Goal: Task Accomplishment & Management: Complete application form

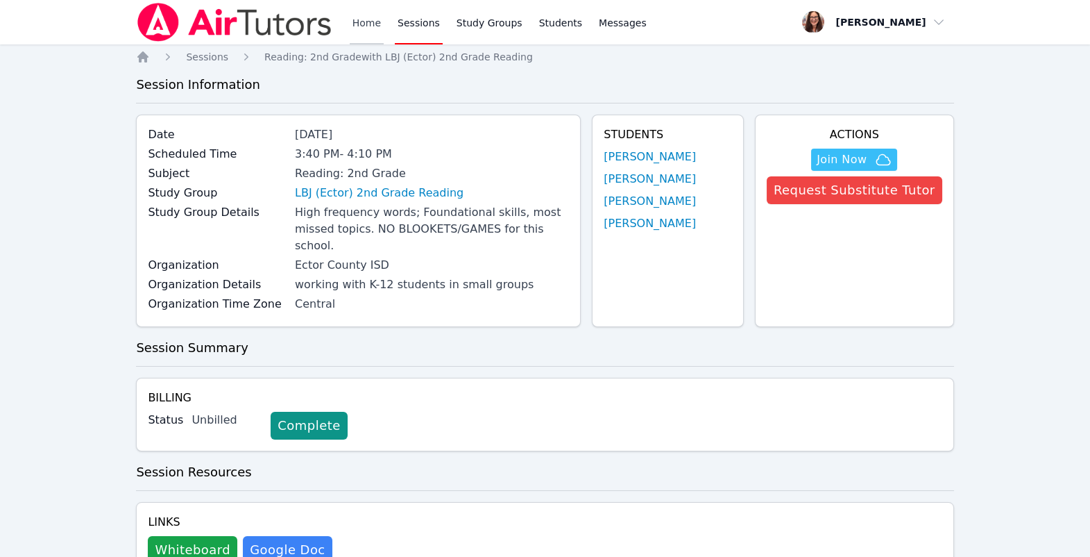
click at [384, 33] on link "Home" at bounding box center [367, 22] width 34 height 44
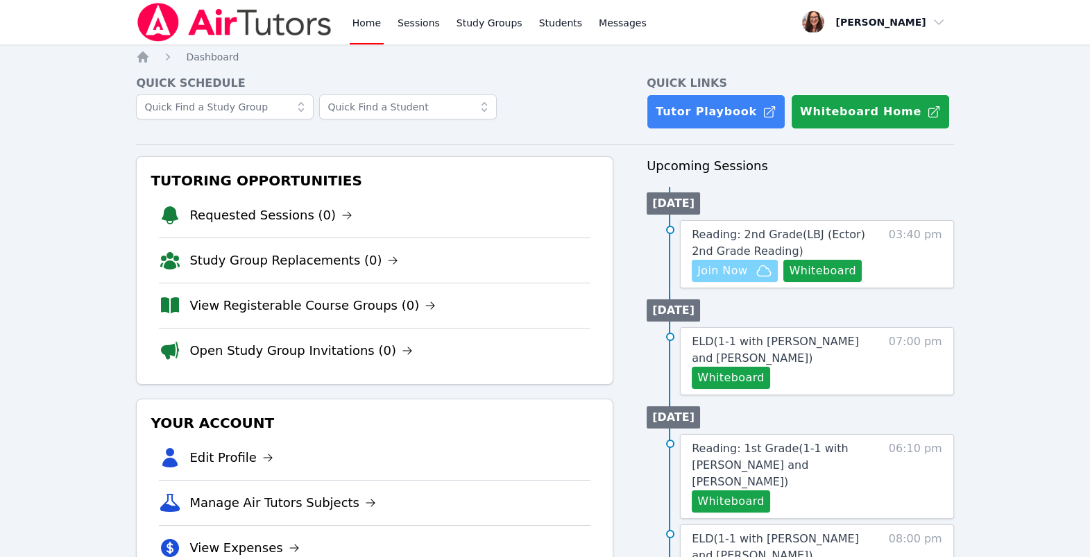
click at [773, 279] on icon "button" at bounding box center [764, 270] width 17 height 17
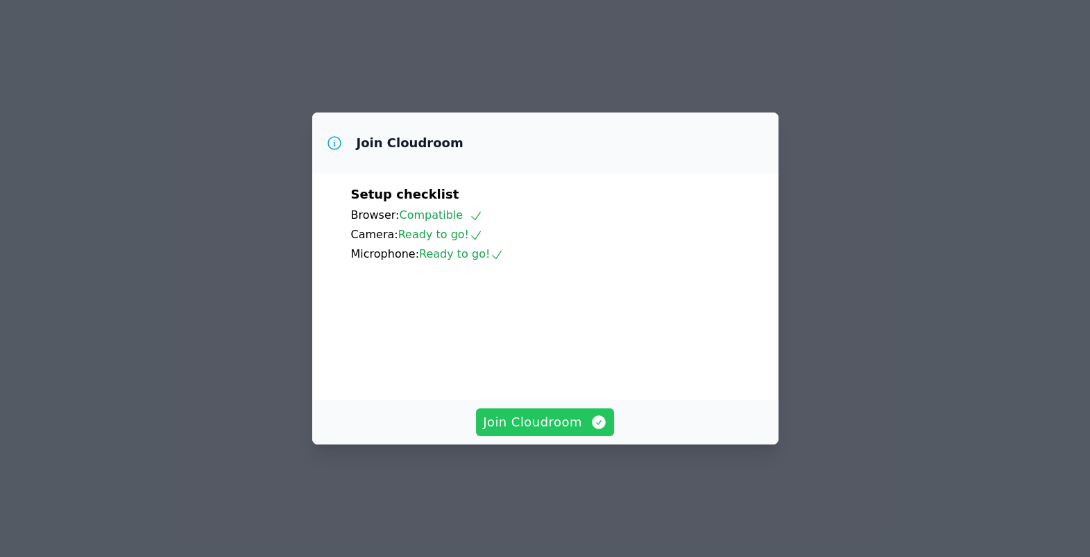
click at [600, 430] on icon "button" at bounding box center [599, 422] width 17 height 17
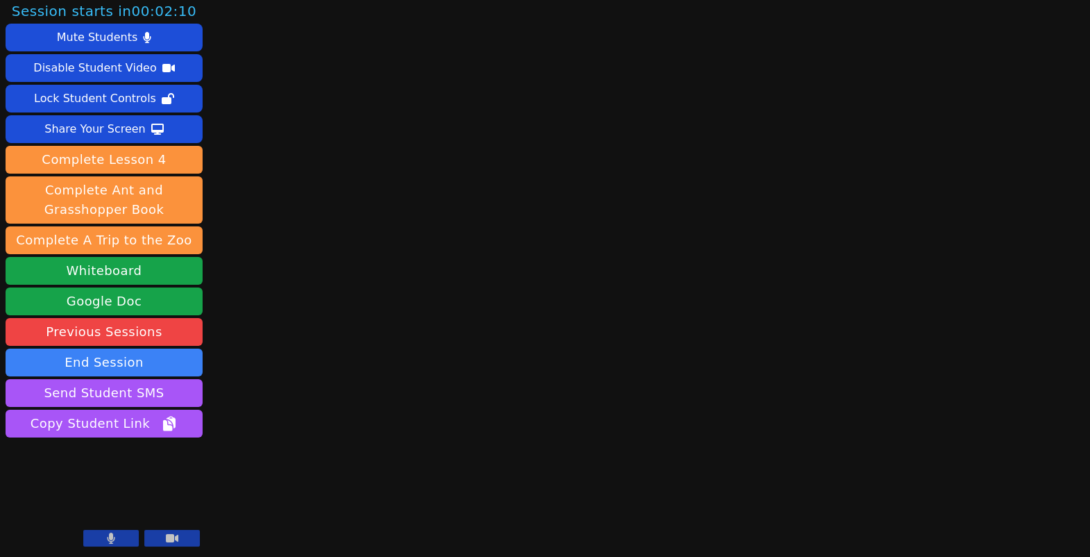
scroll to position [163, 0]
click at [96, 532] on button at bounding box center [111, 538] width 56 height 17
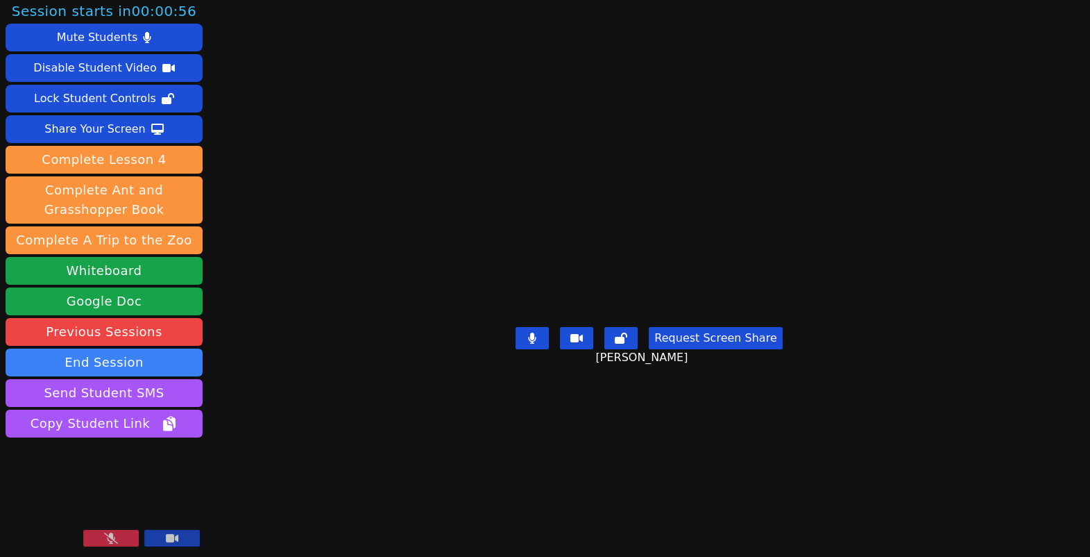
click at [96, 532] on button at bounding box center [111, 538] width 56 height 17
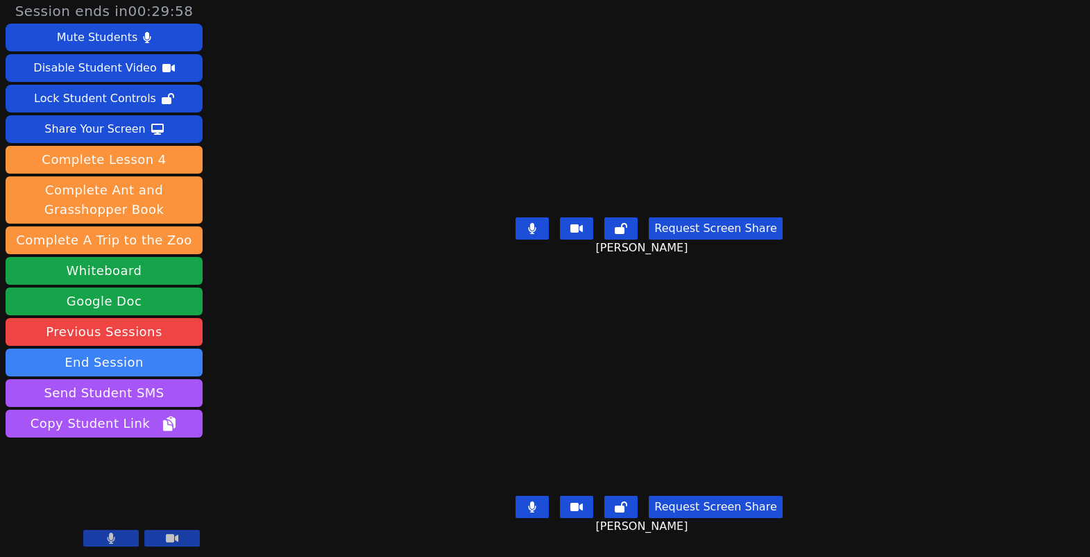
click at [516, 217] on button at bounding box center [532, 228] width 33 height 22
click at [525, 223] on icon at bounding box center [532, 228] width 14 height 11
click at [528, 501] on icon at bounding box center [532, 506] width 8 height 11
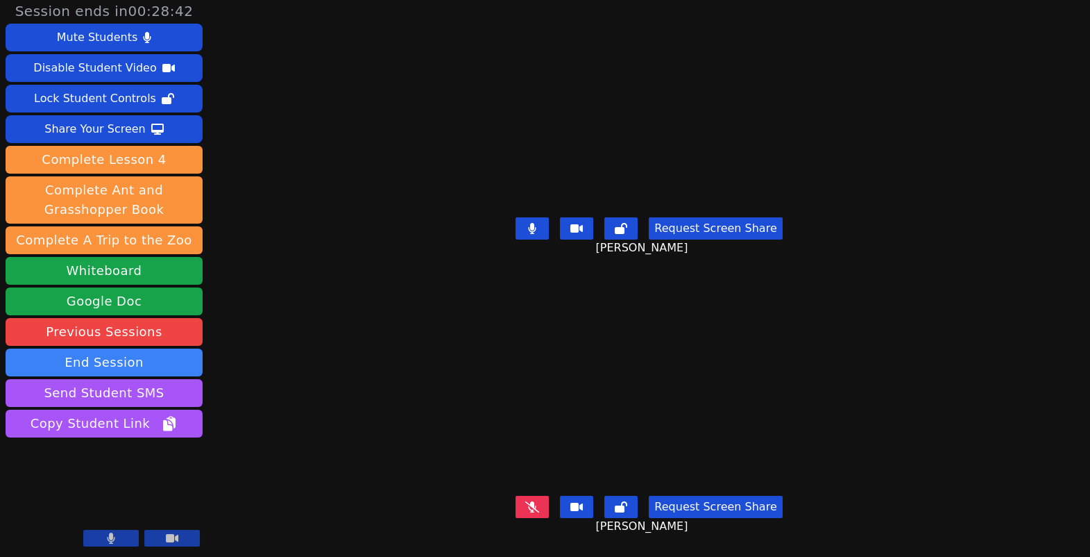
click at [525, 501] on icon at bounding box center [532, 506] width 14 height 11
click at [529, 223] on icon at bounding box center [533, 228] width 8 height 11
click at [519, 496] on button at bounding box center [532, 507] width 33 height 22
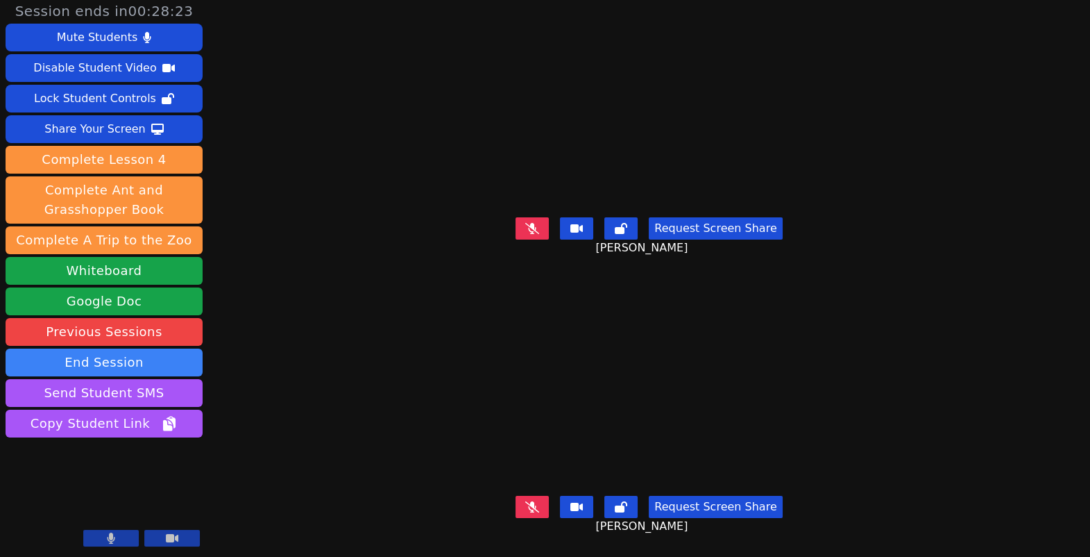
click at [525, 223] on icon at bounding box center [532, 228] width 14 height 11
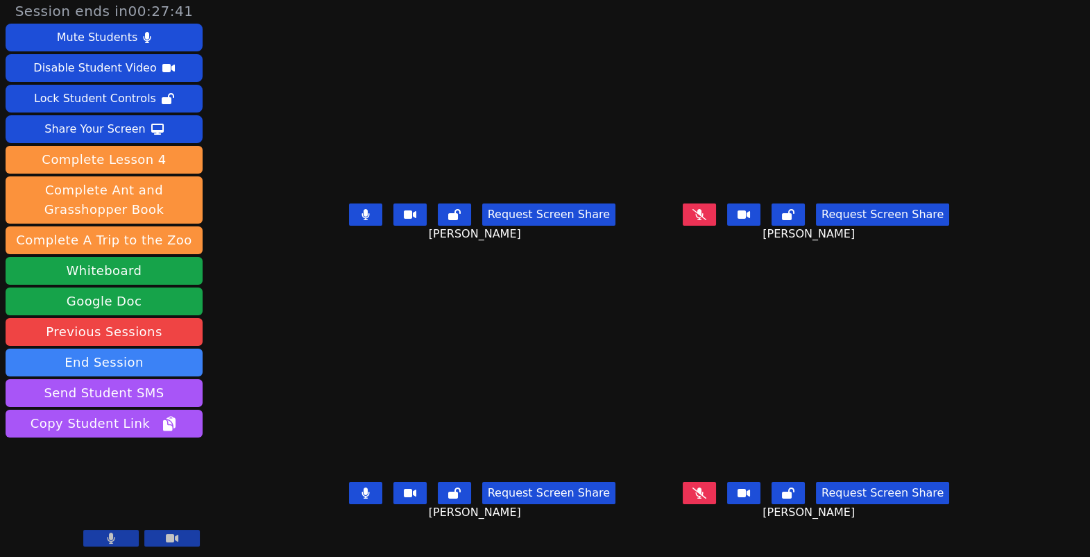
click at [349, 203] on button at bounding box center [365, 214] width 33 height 22
click at [707, 487] on icon at bounding box center [700, 492] width 14 height 11
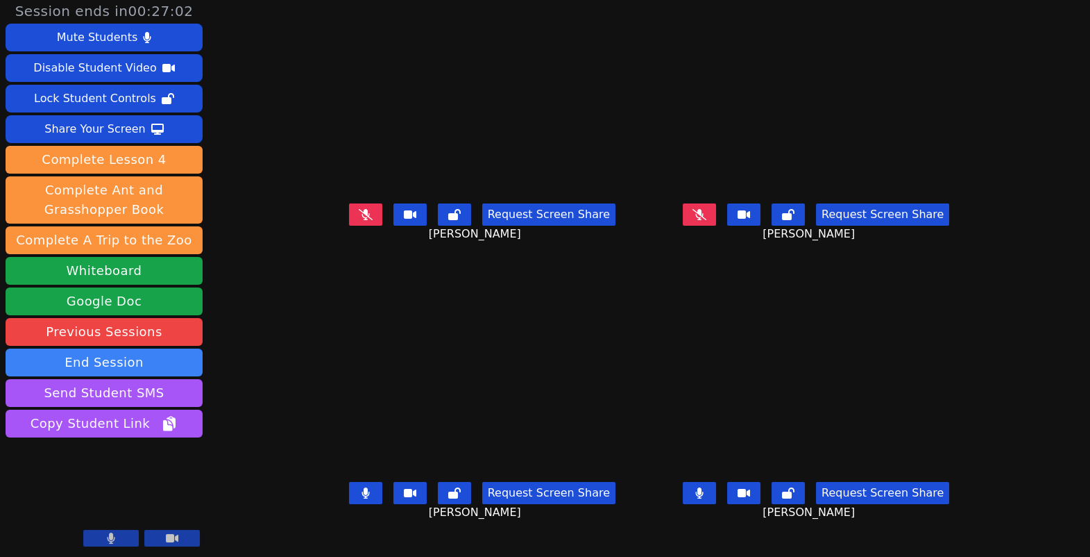
click at [704, 487] on icon at bounding box center [700, 492] width 8 height 11
click at [707, 487] on icon at bounding box center [700, 492] width 14 height 11
click at [704, 487] on icon at bounding box center [700, 492] width 8 height 11
click at [707, 487] on icon at bounding box center [700, 492] width 14 height 11
click at [362, 487] on icon at bounding box center [366, 492] width 8 height 11
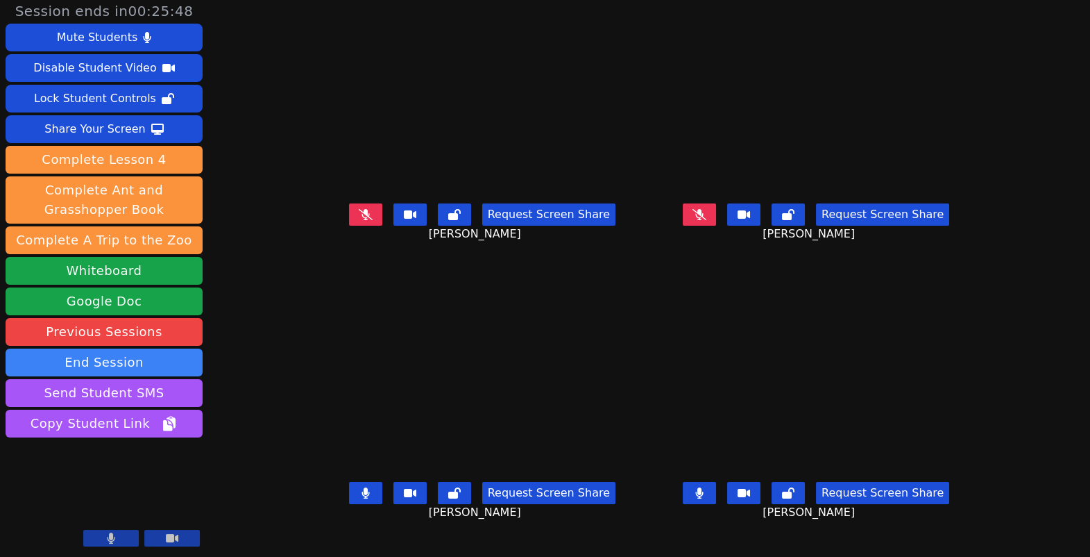
click at [362, 487] on icon at bounding box center [366, 492] width 8 height 11
click at [359, 487] on icon at bounding box center [366, 492] width 14 height 11
click at [716, 482] on button at bounding box center [699, 493] width 33 height 22
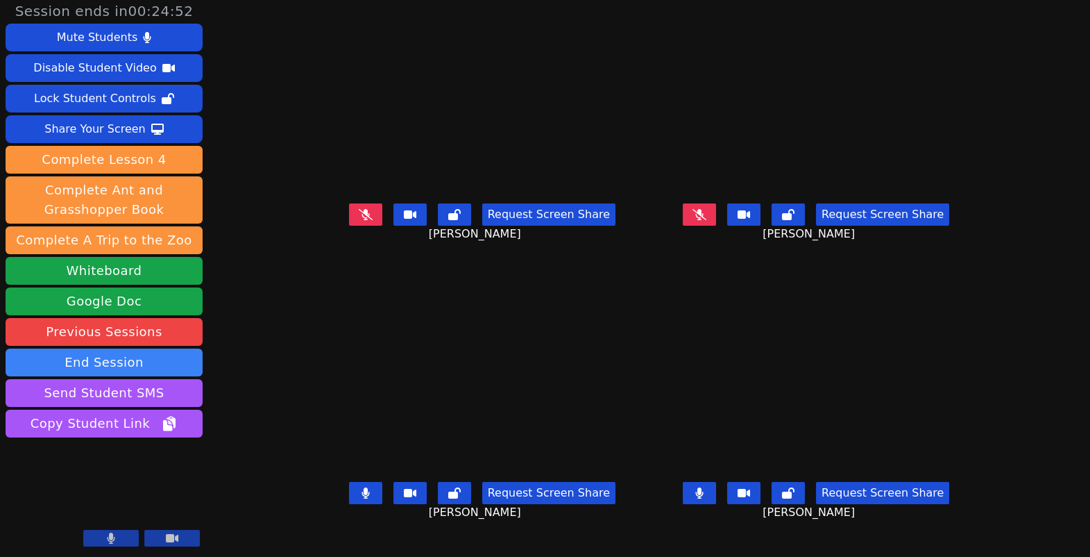
click at [707, 209] on icon at bounding box center [700, 214] width 14 height 11
click at [716, 203] on button at bounding box center [699, 214] width 33 height 22
click at [704, 487] on icon at bounding box center [700, 492] width 8 height 11
click at [349, 203] on button at bounding box center [365, 214] width 33 height 22
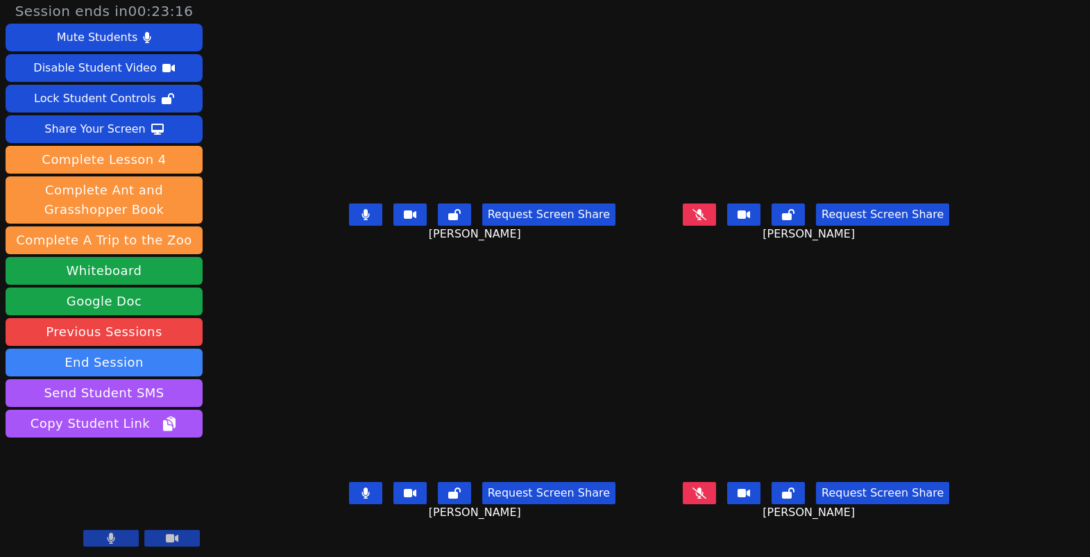
click at [349, 482] on button at bounding box center [365, 493] width 33 height 22
click at [362, 209] on icon at bounding box center [366, 214] width 8 height 11
click at [321, 476] on div "Request Screen Share LYRIK SALAS" at bounding box center [482, 504] width 323 height 56
click at [349, 482] on button at bounding box center [365, 493] width 33 height 22
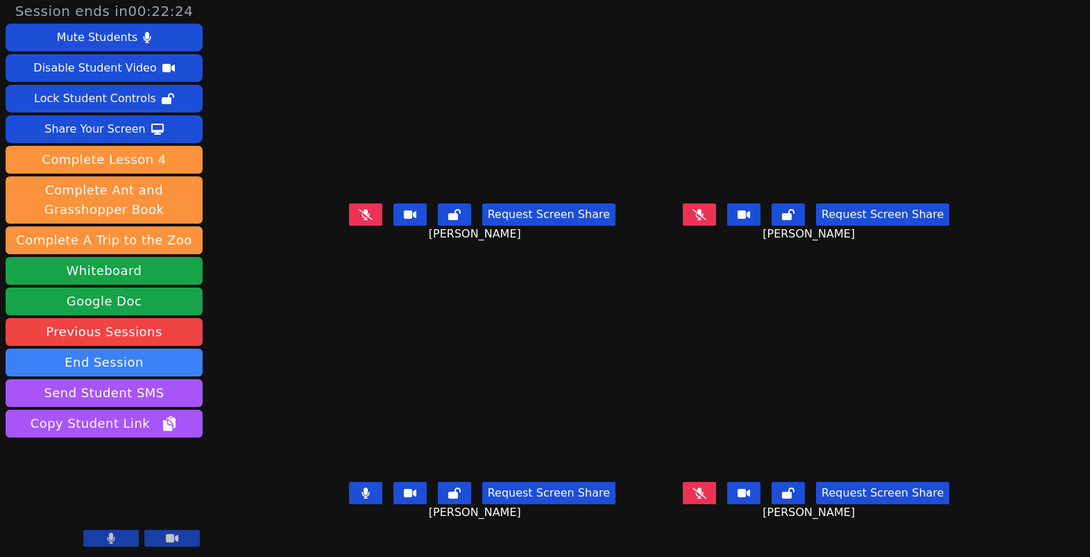
click at [716, 482] on button at bounding box center [699, 493] width 33 height 22
click at [321, 476] on div "Request Screen Share LYRIK SALAS" at bounding box center [482, 504] width 323 height 56
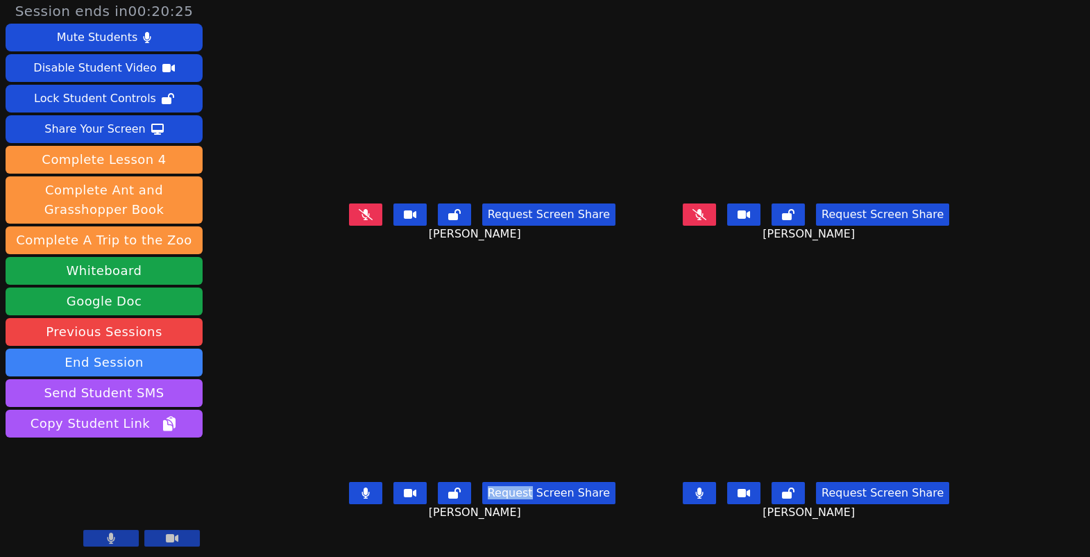
click at [321, 476] on div "Request Screen Share LYRIK SALAS" at bounding box center [482, 504] width 323 height 56
click at [349, 482] on button at bounding box center [365, 493] width 33 height 22
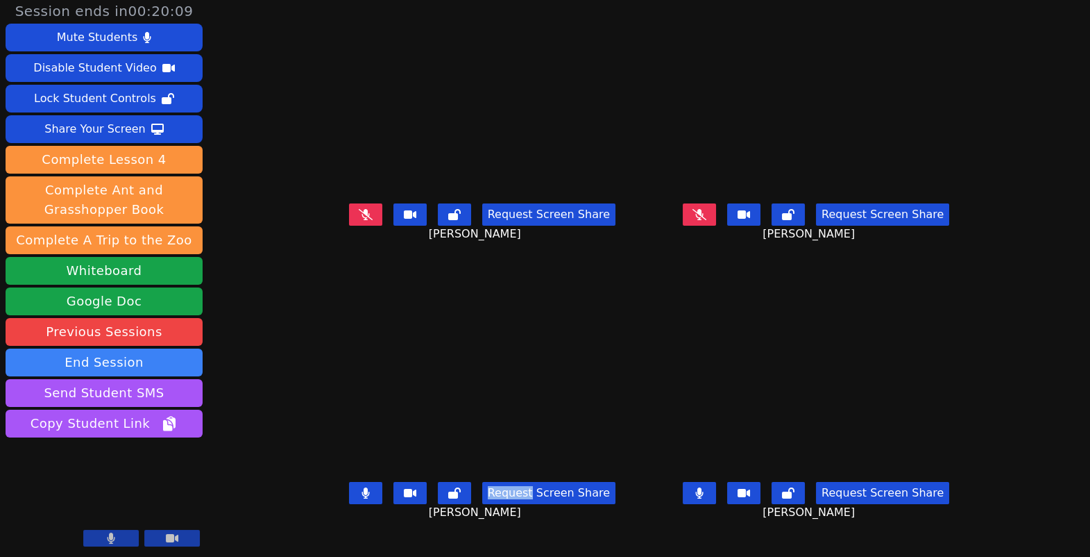
click at [362, 487] on icon at bounding box center [366, 492] width 8 height 11
click at [359, 487] on icon at bounding box center [366, 492] width 14 height 11
click at [704, 487] on icon at bounding box center [700, 492] width 8 height 11
click at [652, 509] on main "XAILYN CASILLAS Request Screen Share XAILYN CASILLAS ADAN GRANADOS Request Scre…" at bounding box center [649, 274] width 657 height 557
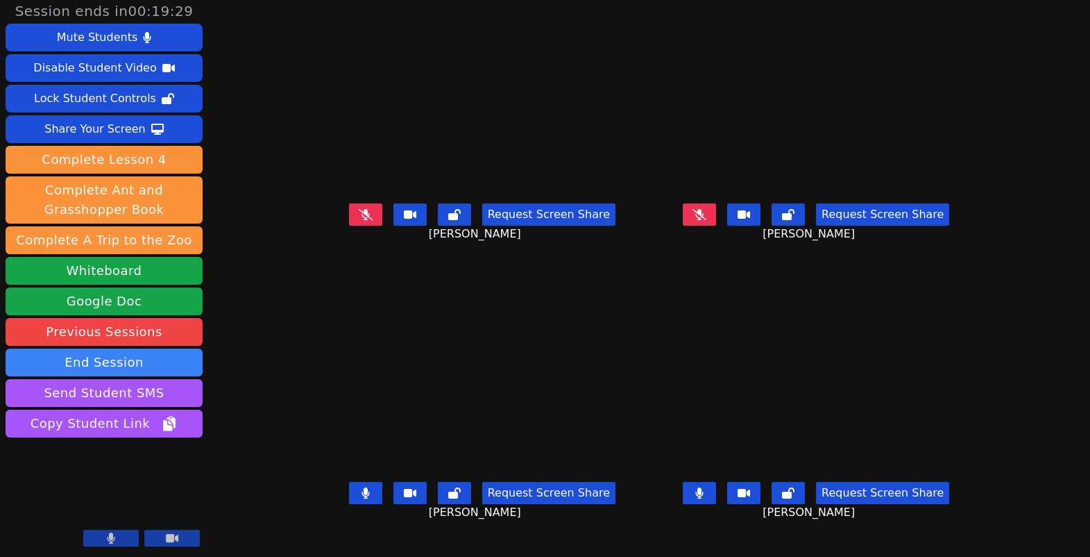
click at [718, 499] on div "Request Screen Share ALEXANDRIA METHOLA" at bounding box center [816, 504] width 323 height 56
click at [716, 482] on button at bounding box center [699, 493] width 33 height 22
click at [707, 487] on icon at bounding box center [700, 492] width 14 height 11
click at [716, 482] on button at bounding box center [699, 493] width 33 height 22
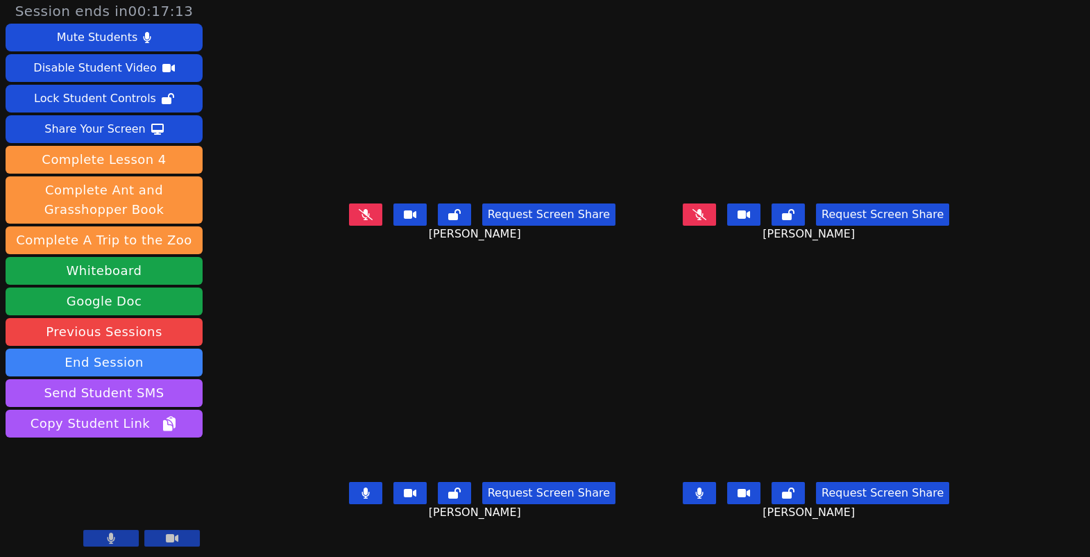
click at [716, 482] on button at bounding box center [699, 493] width 33 height 22
click at [359, 209] on icon at bounding box center [366, 214] width 14 height 11
click at [362, 209] on icon at bounding box center [366, 214] width 8 height 11
click at [349, 482] on button at bounding box center [365, 493] width 33 height 22
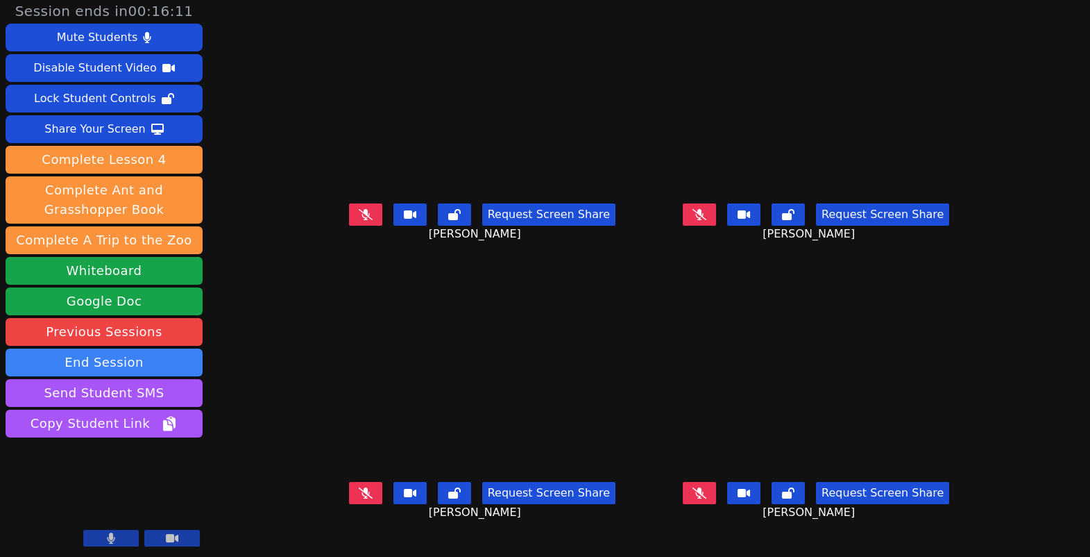
click at [359, 209] on icon at bounding box center [366, 214] width 14 height 11
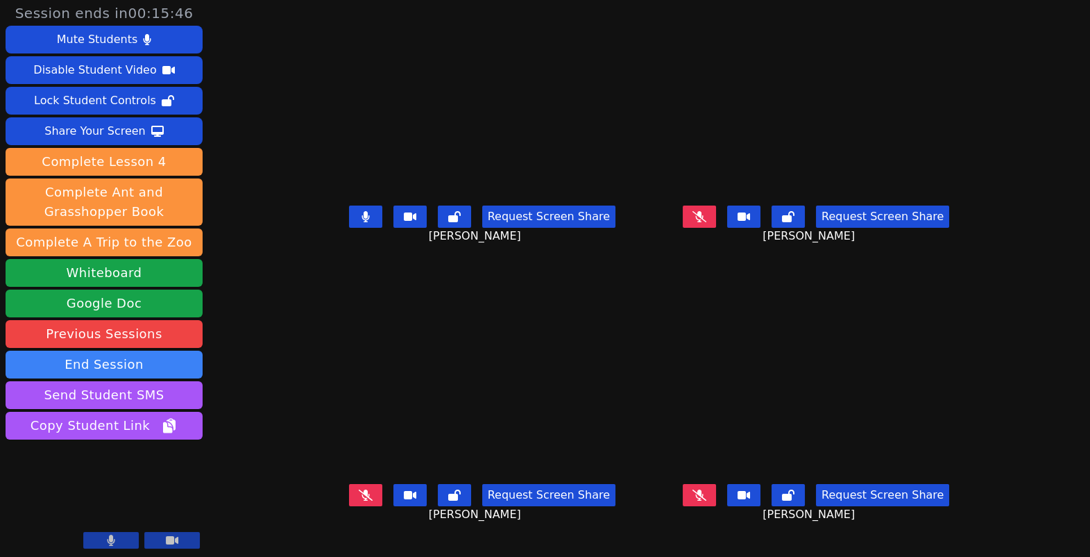
scroll to position [0, 0]
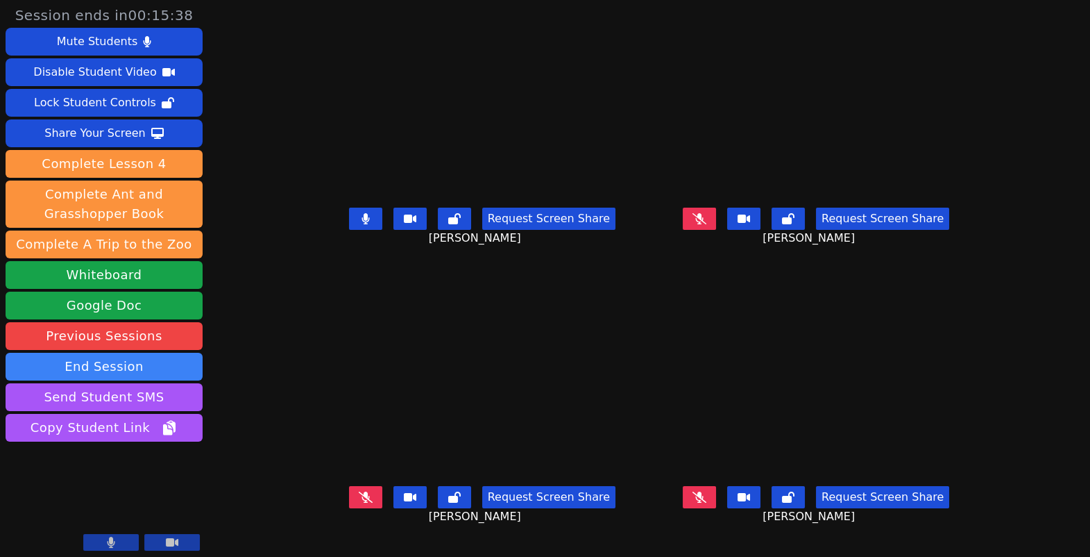
click at [349, 230] on button at bounding box center [365, 219] width 33 height 22
click at [716, 227] on button at bounding box center [699, 219] width 33 height 22
click at [716, 230] on button at bounding box center [699, 219] width 33 height 22
click at [716, 505] on button at bounding box center [699, 497] width 33 height 22
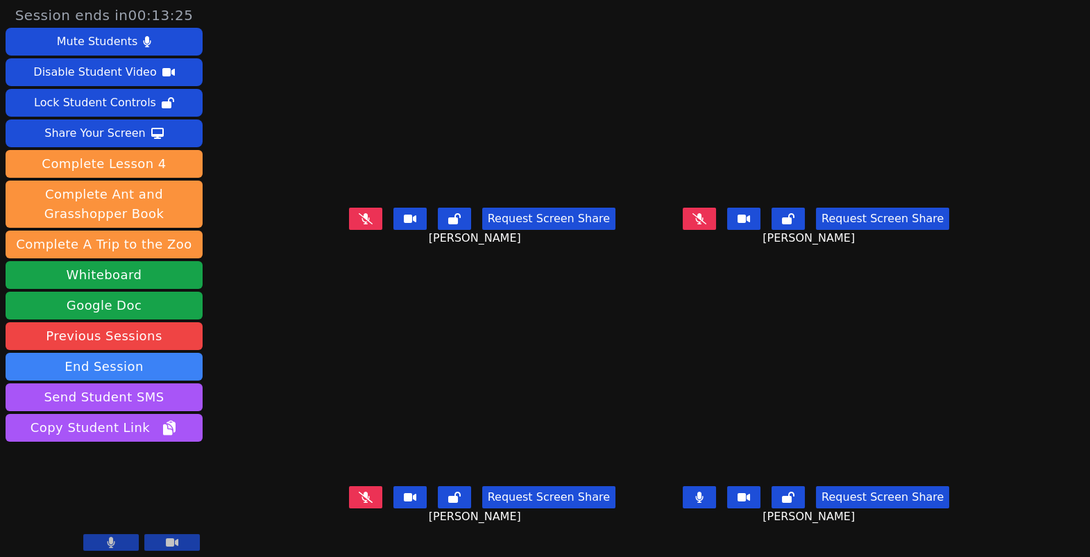
click at [710, 508] on button at bounding box center [699, 497] width 33 height 22
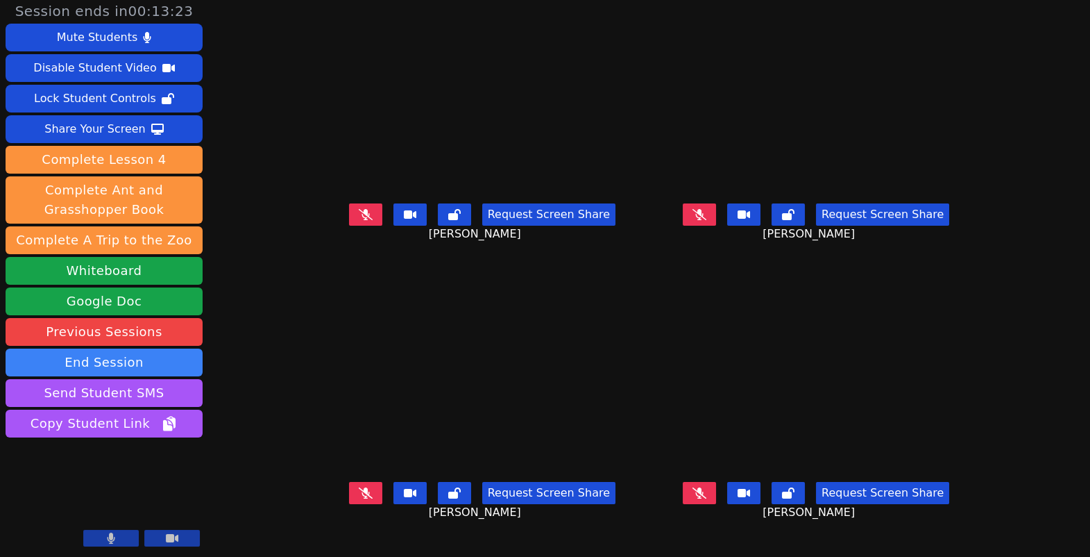
click at [349, 504] on button at bounding box center [365, 493] width 33 height 22
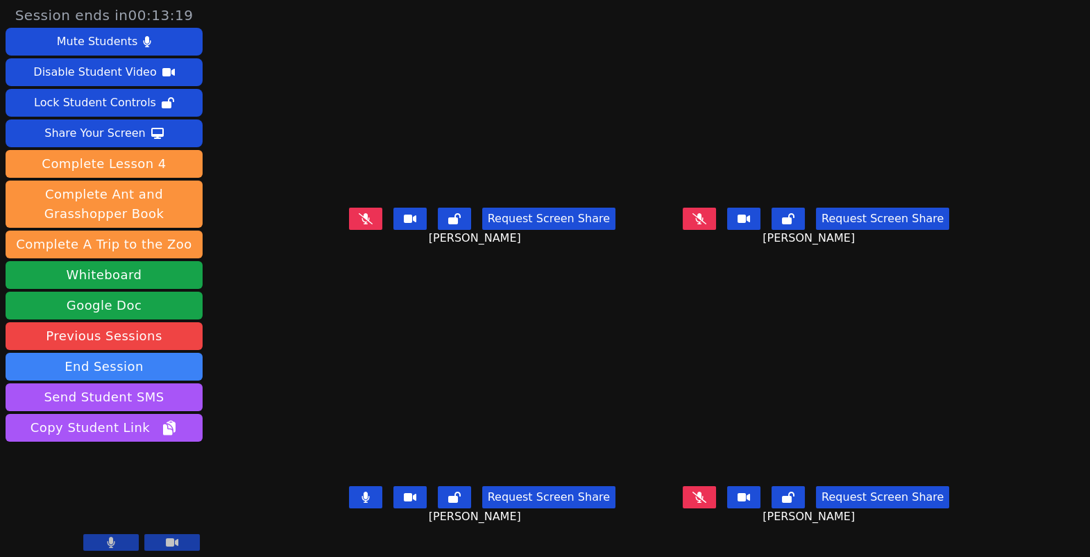
scroll to position [0, 0]
click at [707, 224] on icon at bounding box center [700, 218] width 14 height 11
click at [707, 503] on icon at bounding box center [700, 496] width 14 height 11
click at [359, 224] on icon at bounding box center [366, 218] width 14 height 11
click at [716, 230] on button at bounding box center [699, 219] width 33 height 22
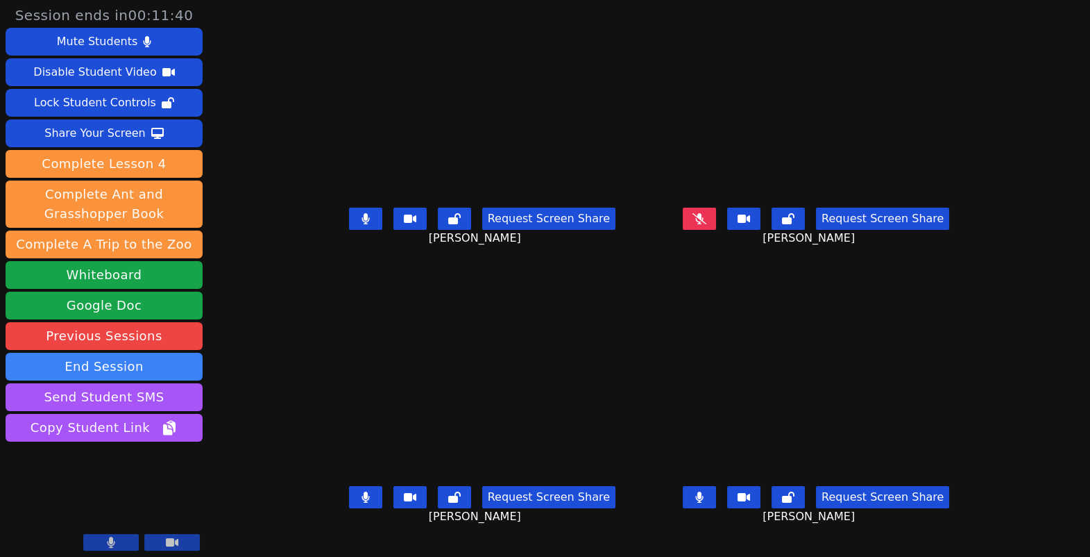
click at [704, 503] on icon at bounding box center [700, 496] width 8 height 11
click at [362, 503] on icon at bounding box center [366, 496] width 8 height 11
click at [349, 226] on button at bounding box center [365, 219] width 33 height 22
click at [716, 230] on button at bounding box center [699, 219] width 33 height 22
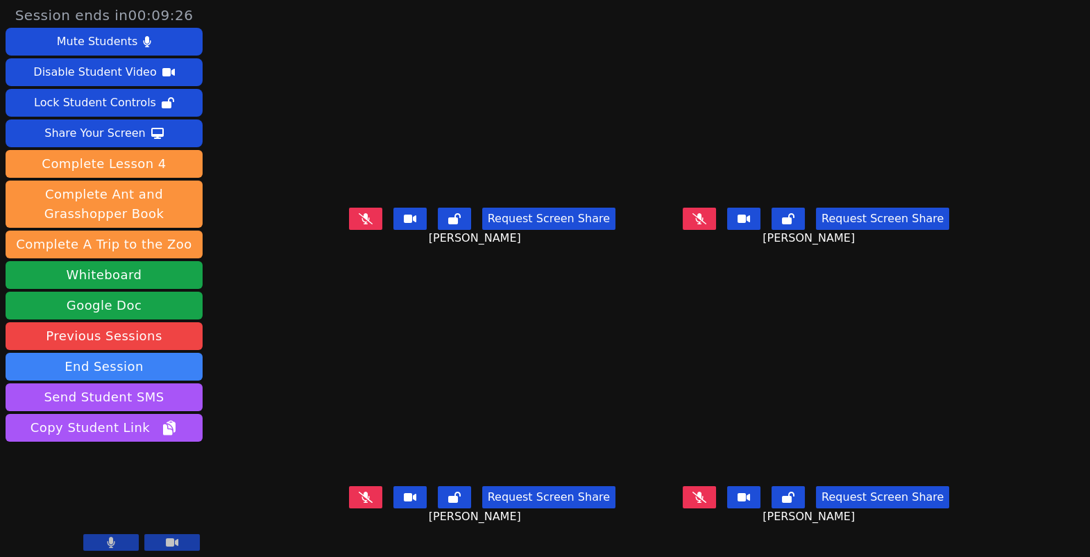
click at [716, 230] on button at bounding box center [699, 219] width 33 height 22
click at [349, 507] on button at bounding box center [365, 497] width 33 height 22
click at [704, 224] on icon at bounding box center [700, 218] width 8 height 11
click at [707, 503] on icon at bounding box center [700, 496] width 14 height 11
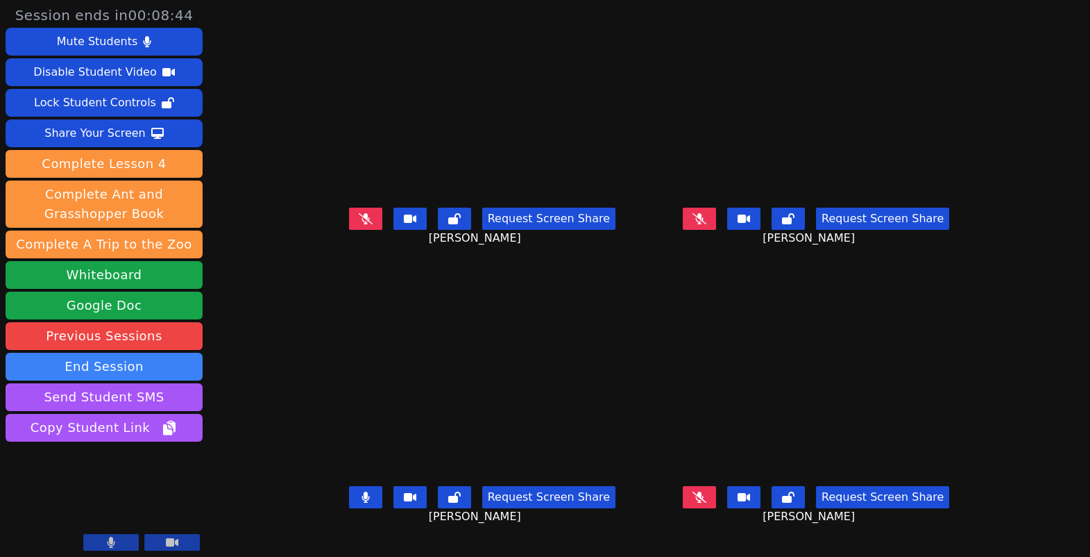
click at [707, 503] on icon at bounding box center [700, 496] width 14 height 11
click at [349, 508] on button at bounding box center [365, 497] width 33 height 22
click at [359, 503] on icon at bounding box center [366, 496] width 14 height 11
click at [740, 230] on div "Request Screen Share" at bounding box center [816, 219] width 267 height 22
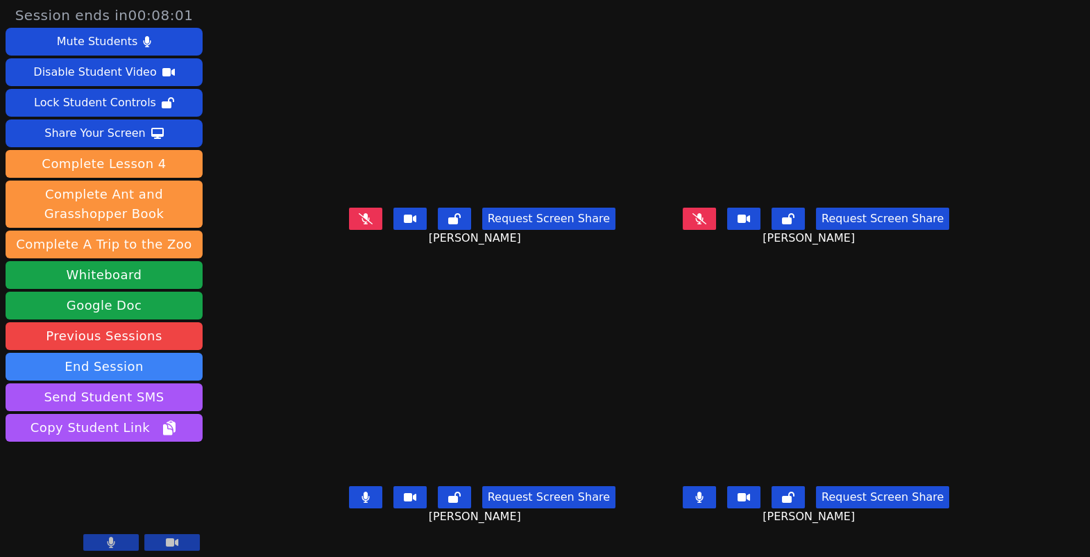
click at [716, 230] on button at bounding box center [699, 219] width 33 height 22
click at [349, 505] on button at bounding box center [365, 497] width 33 height 22
click at [716, 508] on button at bounding box center [699, 497] width 33 height 22
click at [725, 243] on div "Request Screen Share ADAN GRANADOS" at bounding box center [816, 230] width 323 height 56
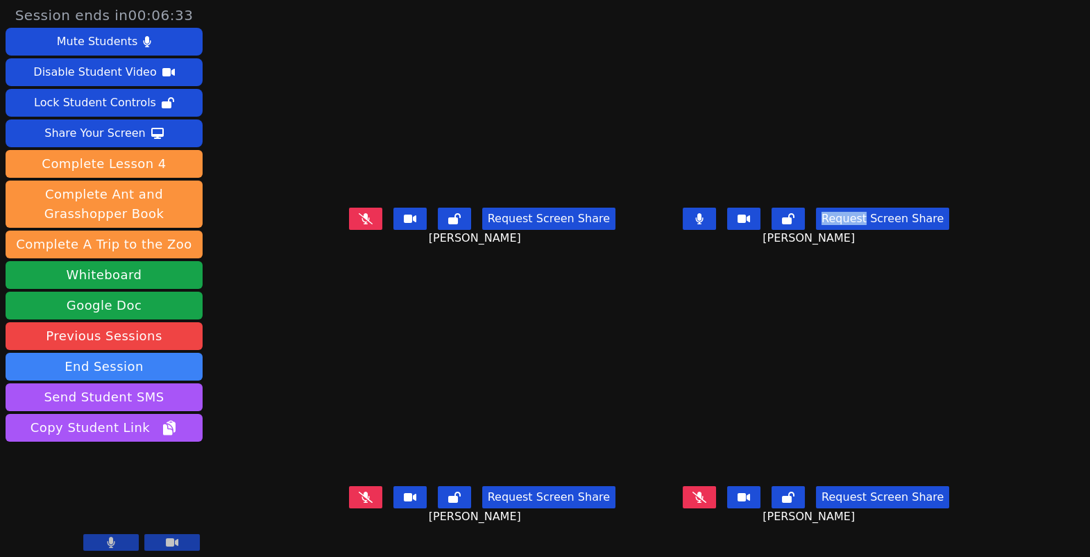
click at [725, 243] on div "Request Screen Share ADAN GRANADOS" at bounding box center [816, 230] width 323 height 56
click at [716, 229] on button at bounding box center [699, 219] width 33 height 22
click at [716, 508] on button at bounding box center [699, 497] width 33 height 22
click at [359, 224] on icon at bounding box center [366, 218] width 14 height 11
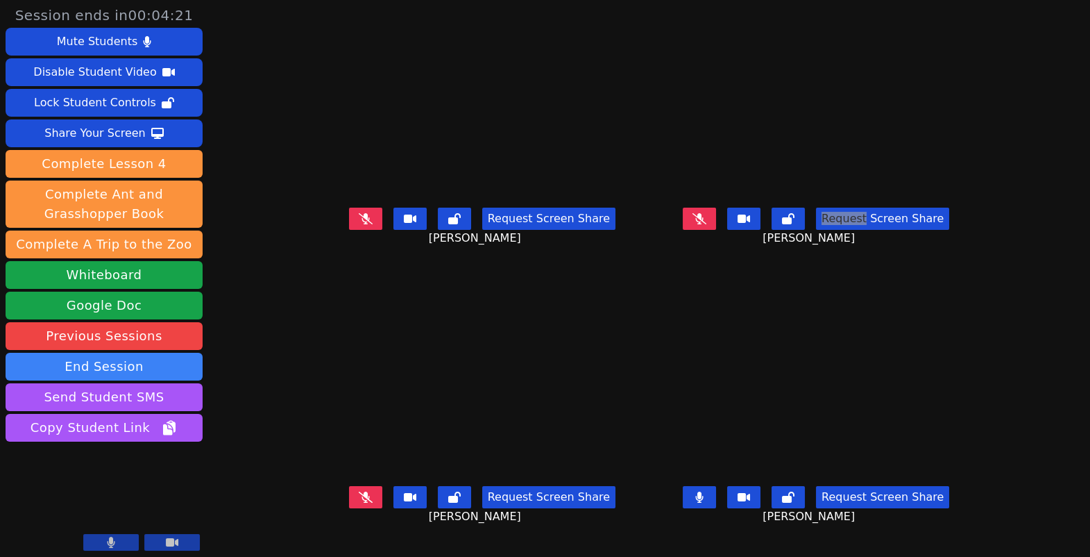
click at [359, 224] on icon at bounding box center [366, 218] width 14 height 11
click at [349, 228] on button at bounding box center [365, 219] width 33 height 22
click at [704, 503] on icon at bounding box center [700, 496] width 8 height 11
click at [716, 230] on button at bounding box center [699, 219] width 33 height 22
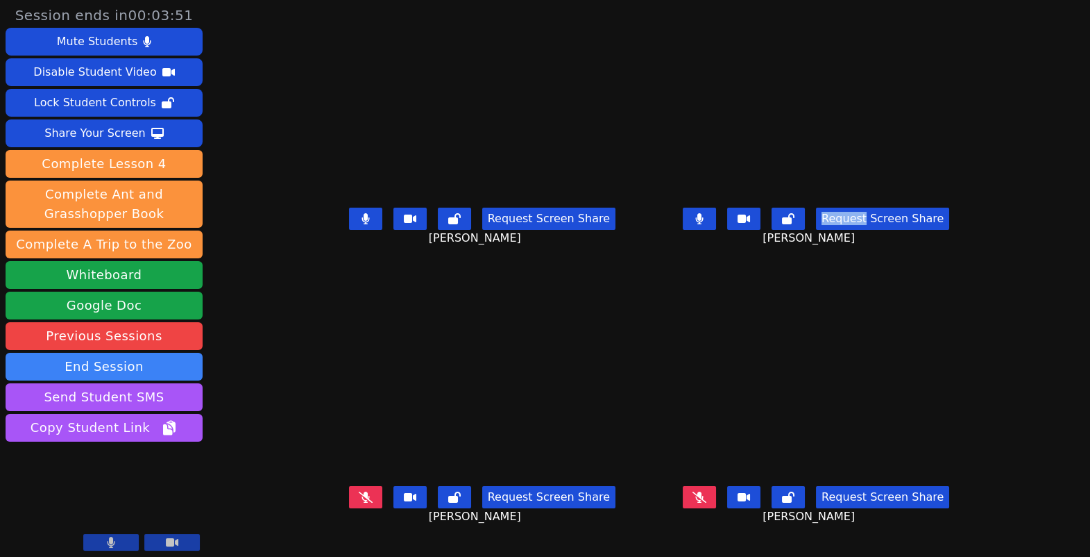
click at [349, 230] on button at bounding box center [365, 219] width 33 height 22
click at [359, 224] on icon at bounding box center [366, 218] width 14 height 11
click at [704, 222] on icon at bounding box center [700, 218] width 8 height 11
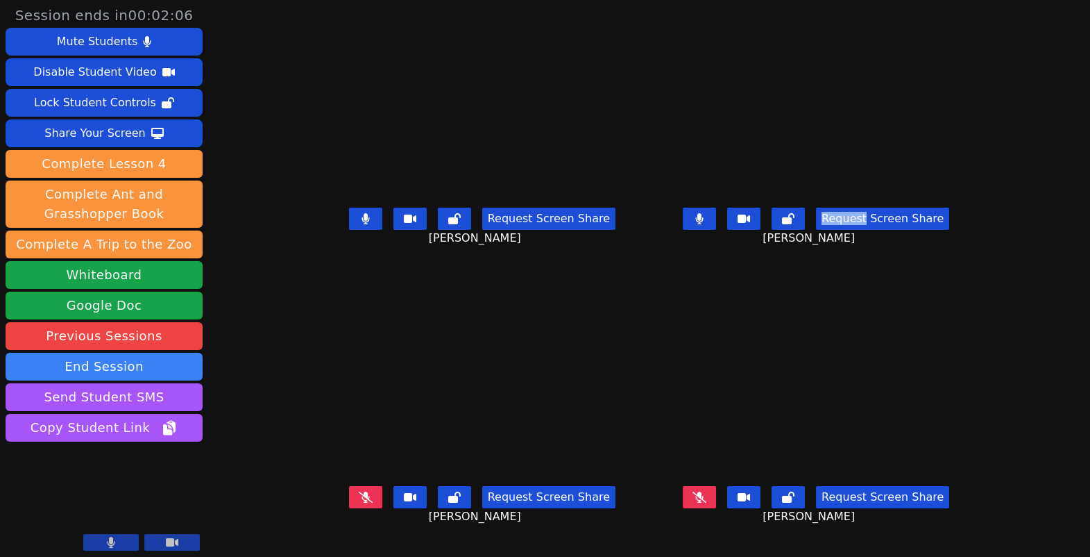
click at [704, 222] on icon at bounding box center [700, 218] width 8 height 11
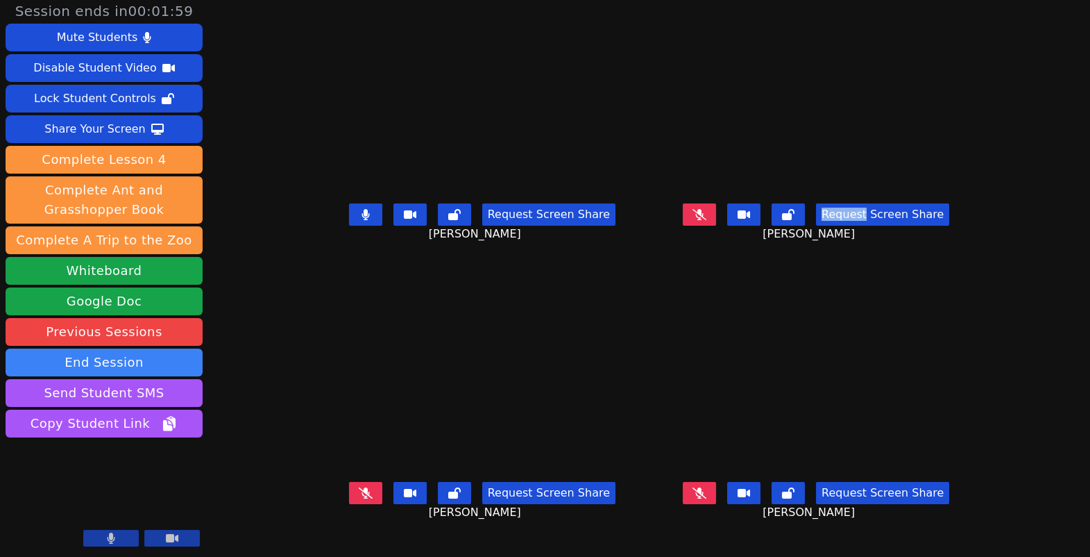
scroll to position [56, 0]
click at [349, 482] on button at bounding box center [365, 493] width 33 height 22
click at [349, 203] on button at bounding box center [365, 214] width 33 height 22
click at [707, 487] on icon at bounding box center [700, 492] width 14 height 11
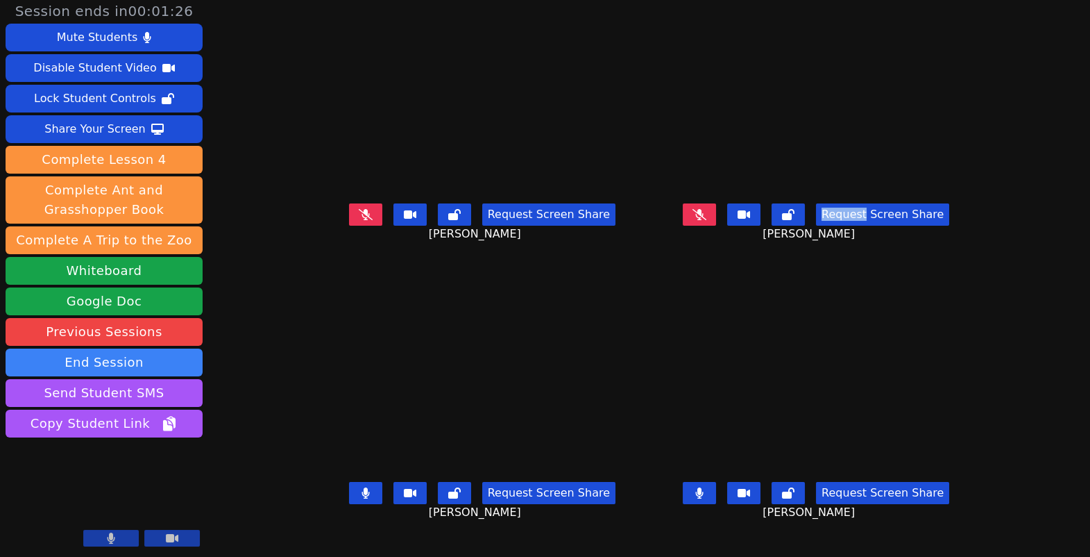
click at [362, 487] on icon at bounding box center [366, 492] width 8 height 11
click at [359, 487] on icon at bounding box center [366, 492] width 14 height 11
click at [716, 203] on button at bounding box center [699, 214] width 33 height 22
click at [716, 482] on button at bounding box center [699, 493] width 33 height 22
click at [349, 482] on button at bounding box center [365, 493] width 33 height 22
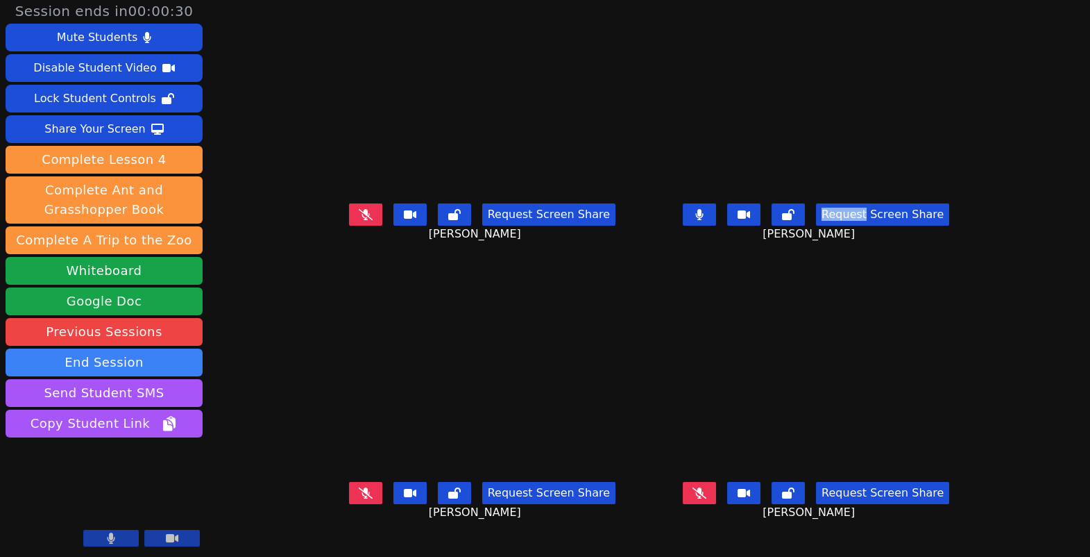
click at [716, 203] on button at bounding box center [699, 214] width 33 height 22
click at [359, 487] on icon at bounding box center [366, 492] width 14 height 11
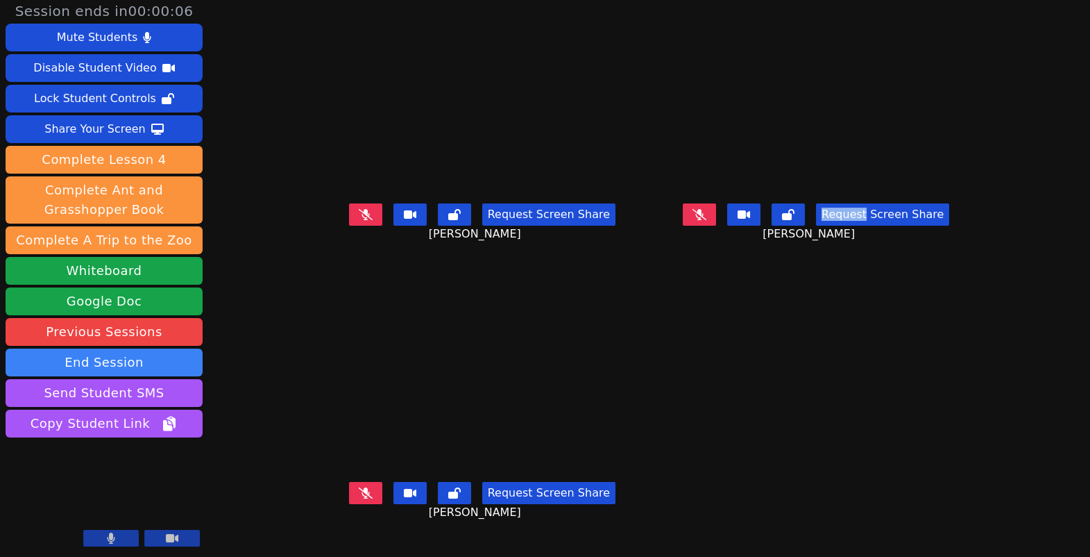
click at [707, 209] on icon at bounding box center [700, 214] width 14 height 11
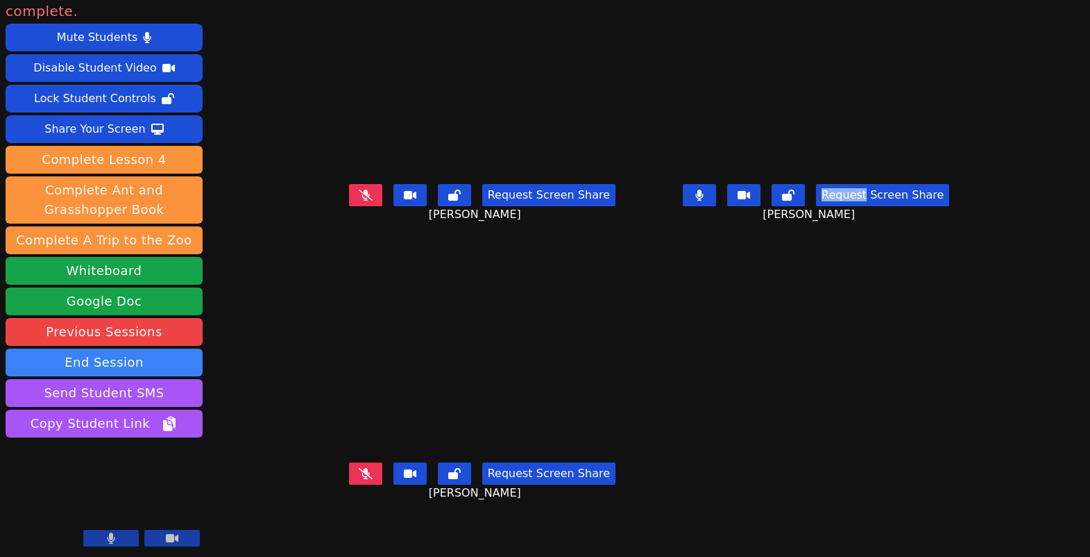
click at [349, 184] on button at bounding box center [365, 195] width 33 height 22
click at [349, 462] on button at bounding box center [365, 473] width 33 height 22
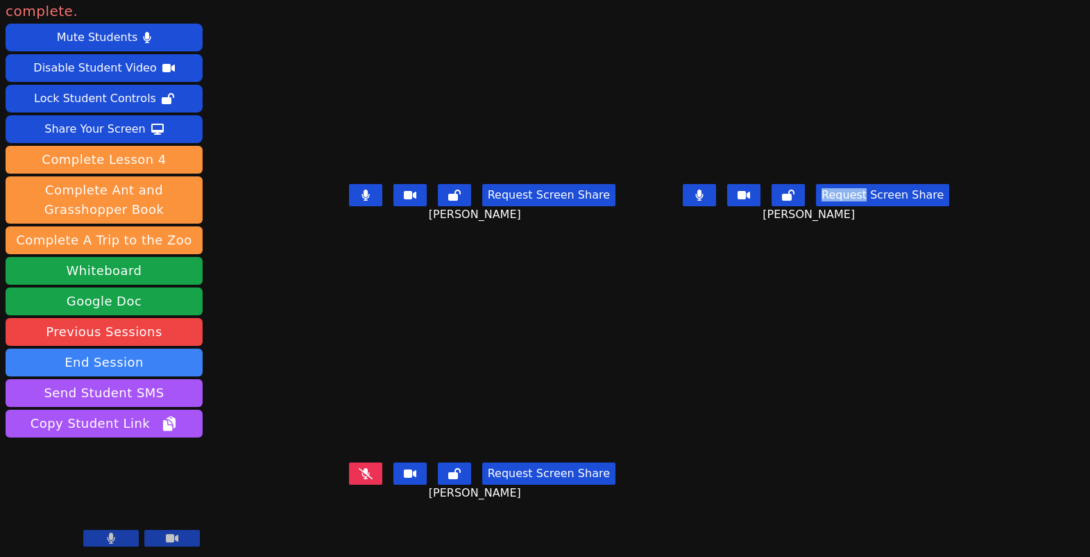
click at [349, 462] on button at bounding box center [365, 473] width 33 height 22
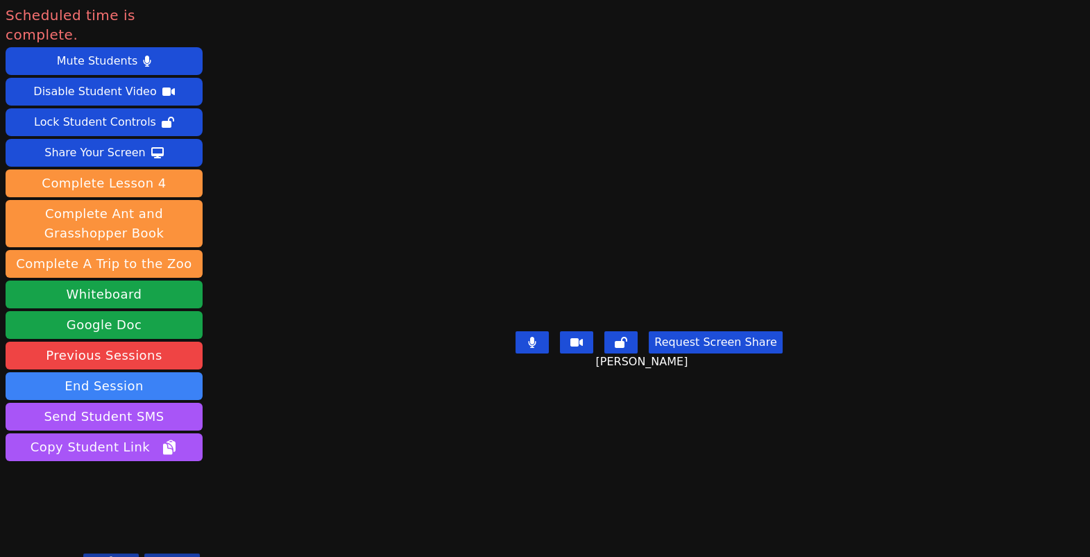
scroll to position [163, 0]
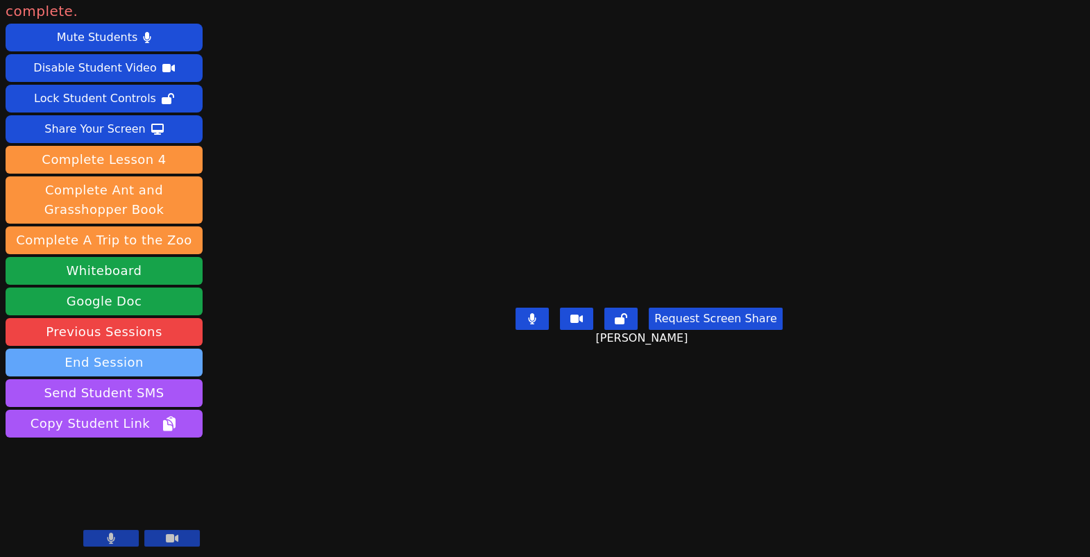
click at [155, 348] on button "End Session" at bounding box center [104, 362] width 197 height 28
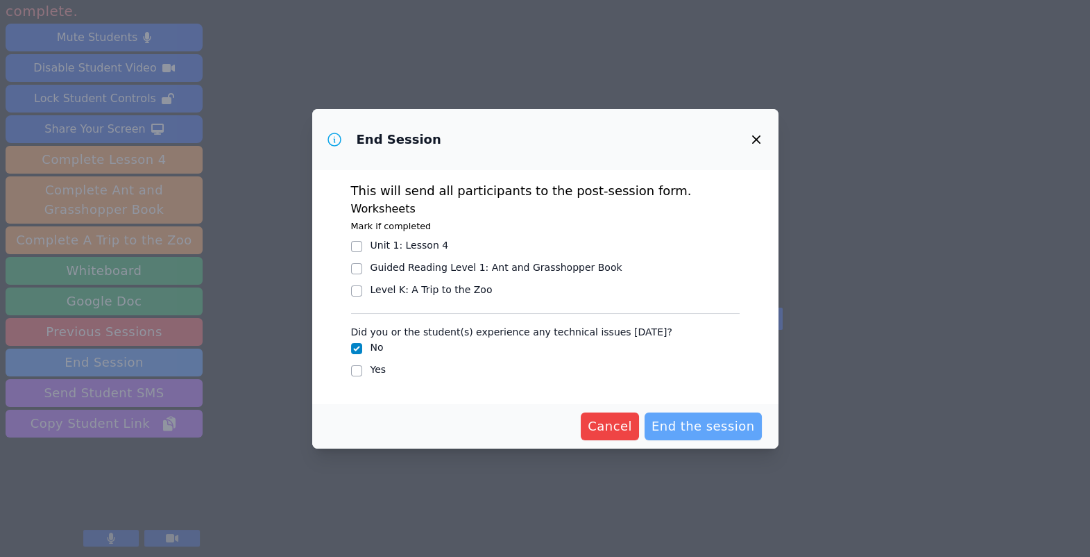
click at [718, 436] on span "End the session" at bounding box center [703, 425] width 103 height 19
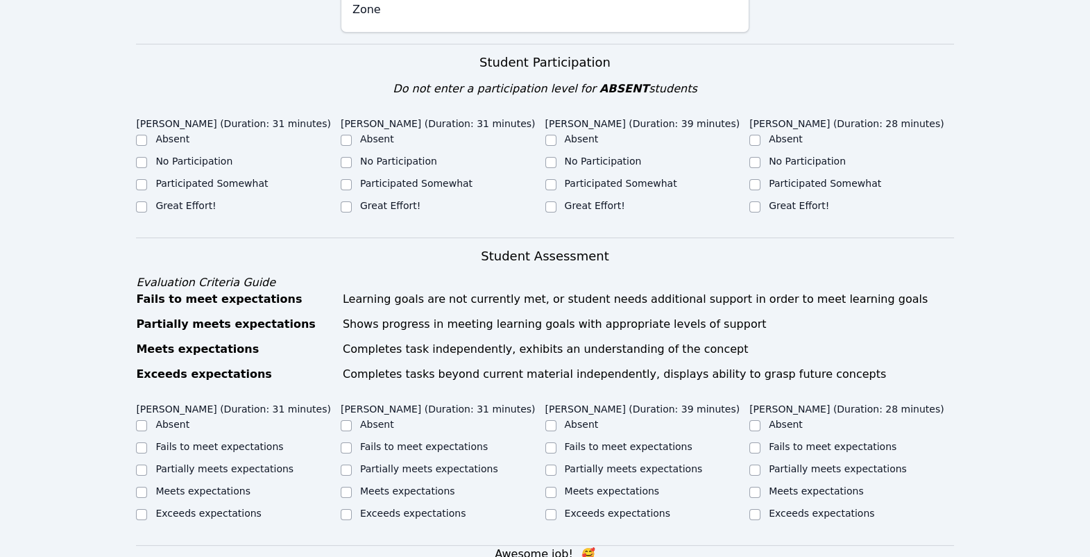
scroll to position [344, 0]
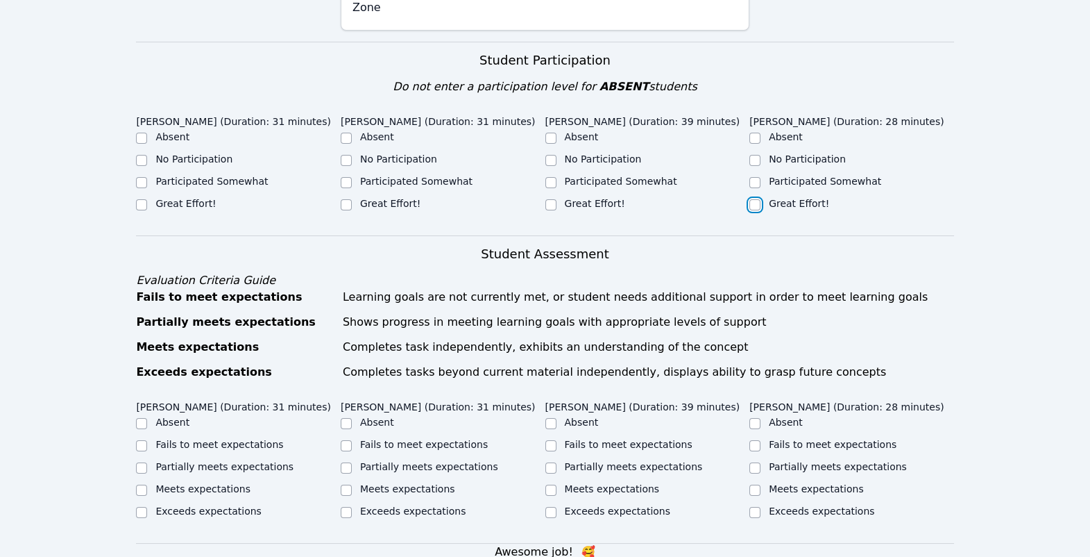
click at [755, 210] on input "Great Effort!" at bounding box center [755, 204] width 11 height 11
checkbox input "true"
click at [549, 210] on input "Great Effort!" at bounding box center [551, 204] width 11 height 11
checkbox input "true"
click at [343, 210] on input "Great Effort!" at bounding box center [346, 204] width 11 height 11
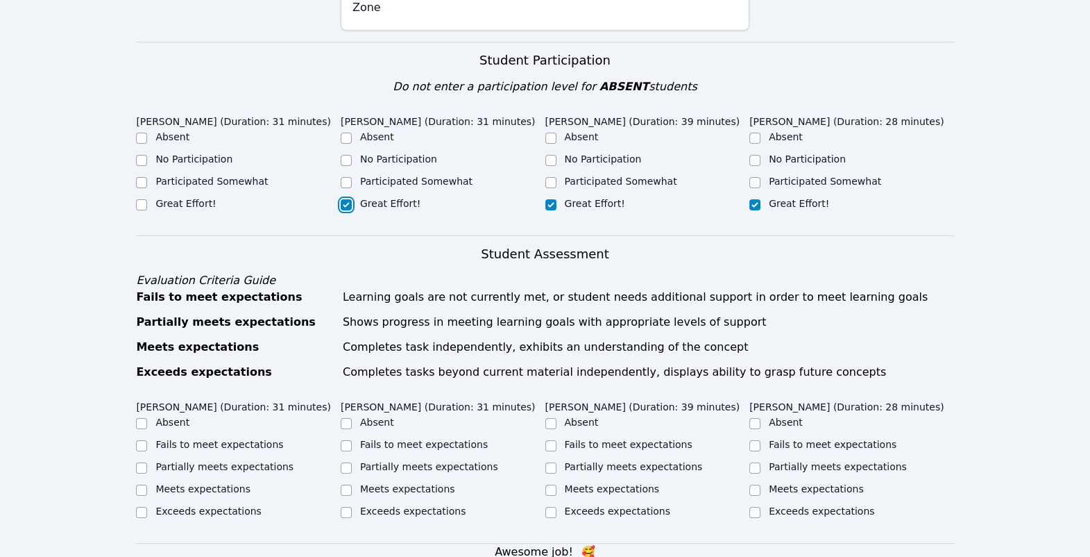
checkbox input "true"
click at [147, 210] on input "Great Effort!" at bounding box center [141, 204] width 11 height 11
checkbox input "true"
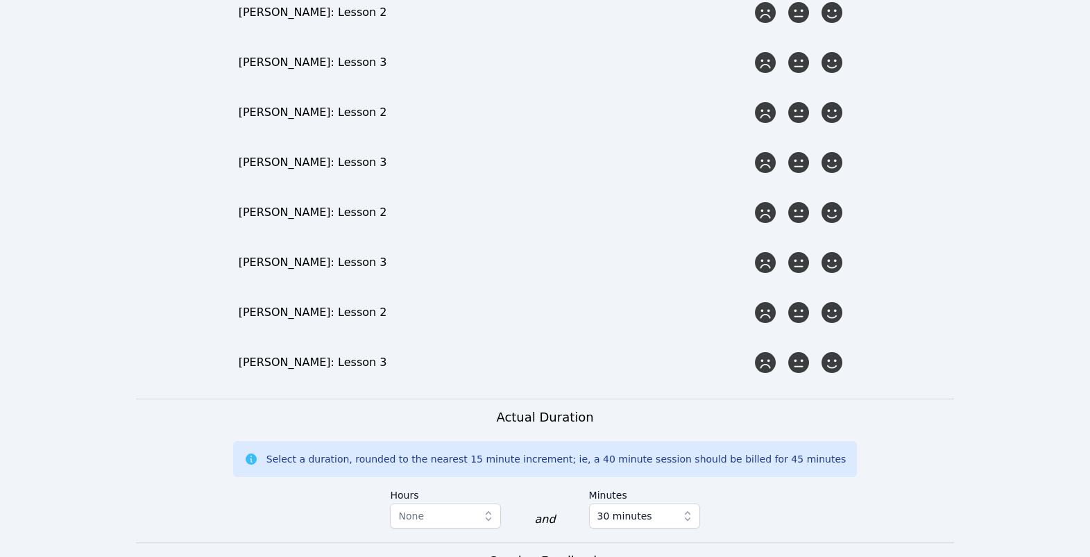
scroll to position [943, 0]
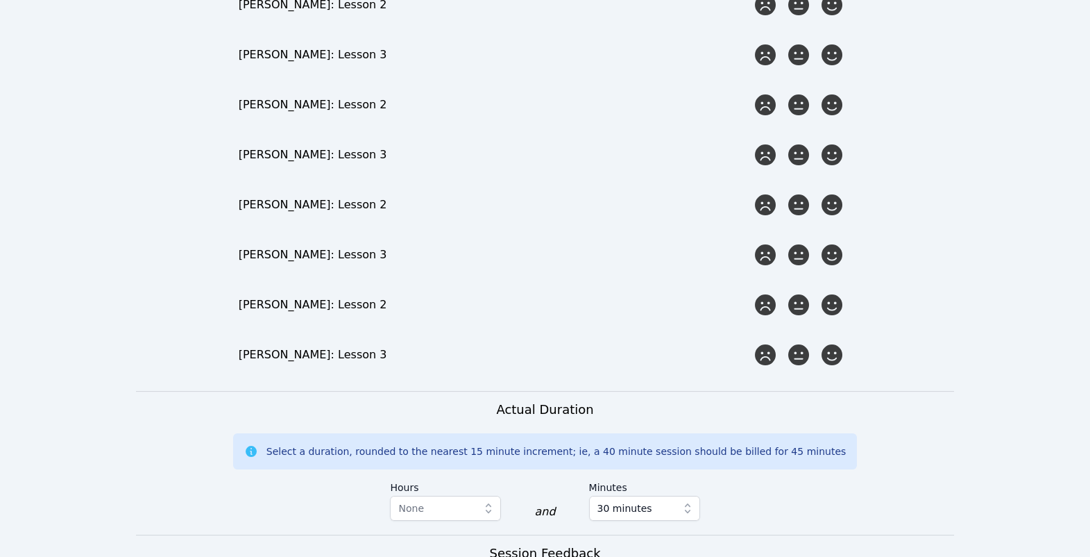
checkbox input "true"
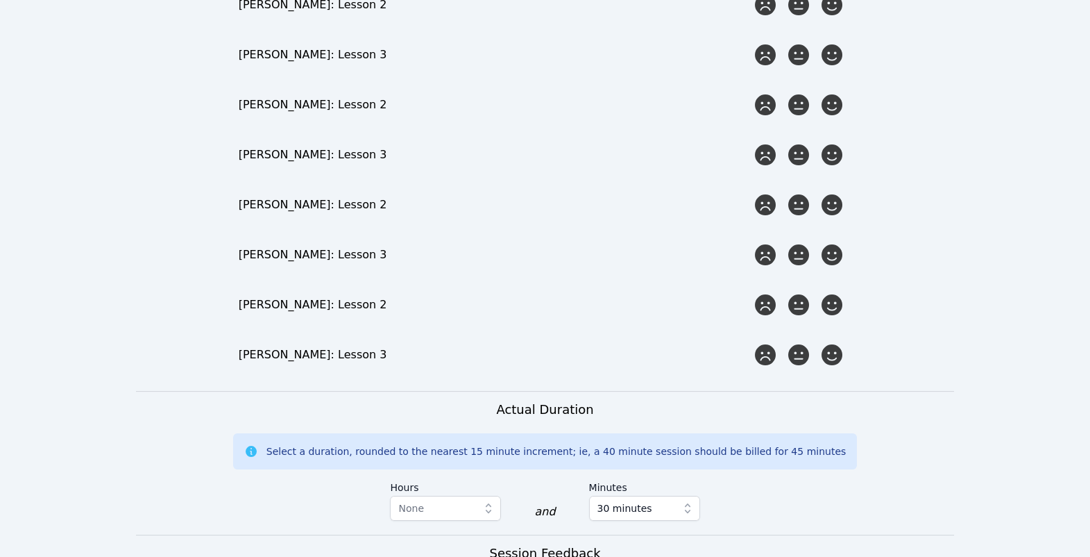
checkbox input "true"
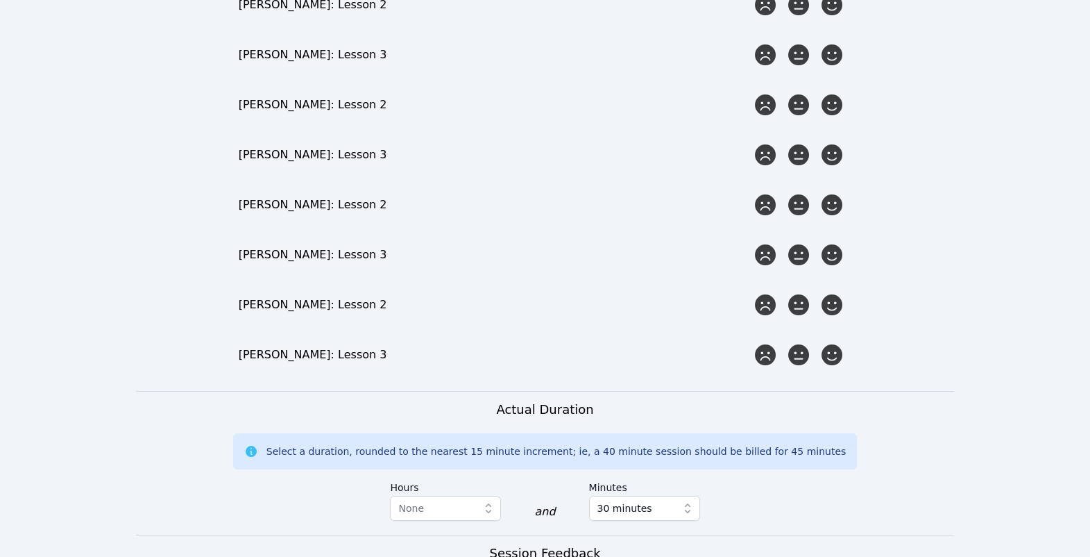
checkbox input "false"
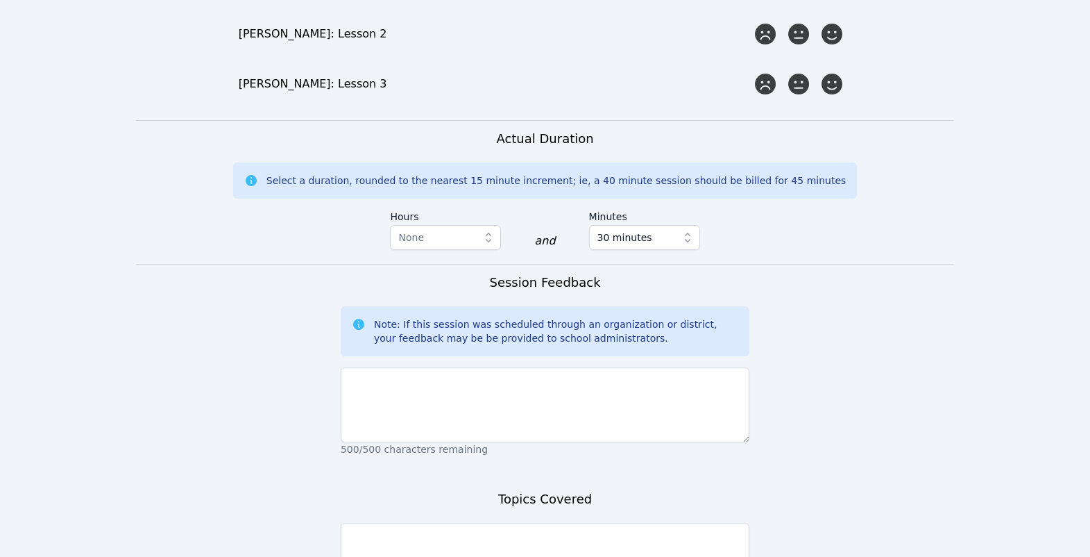
scroll to position [1222, 0]
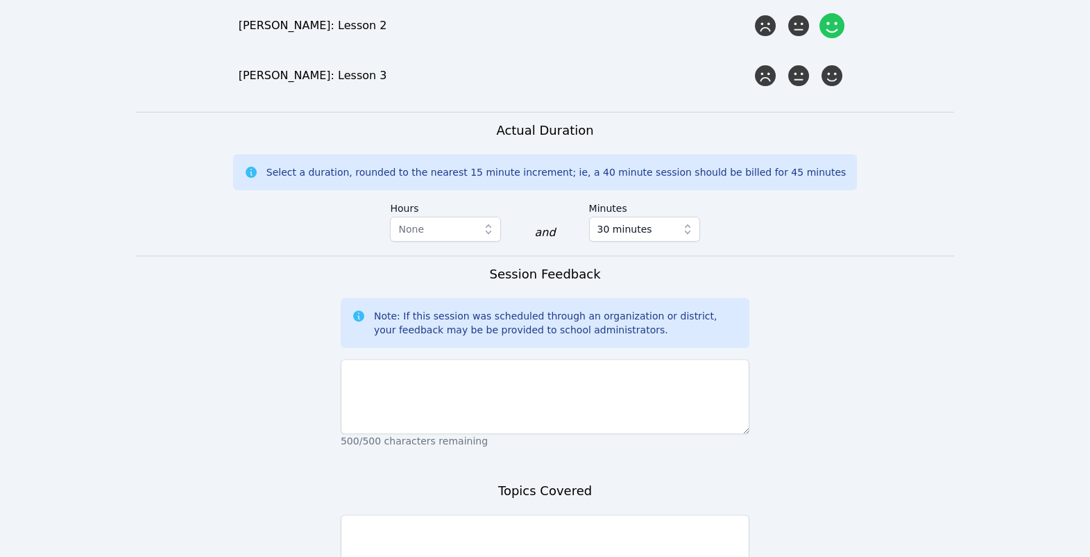
click at [834, 38] on icon at bounding box center [832, 25] width 25 height 25
click at [0, 0] on input "radio" at bounding box center [0, 0] width 0 height 0
click at [836, 88] on icon at bounding box center [832, 75] width 25 height 25
click at [0, 0] on input "radio" at bounding box center [0, 0] width 0 height 0
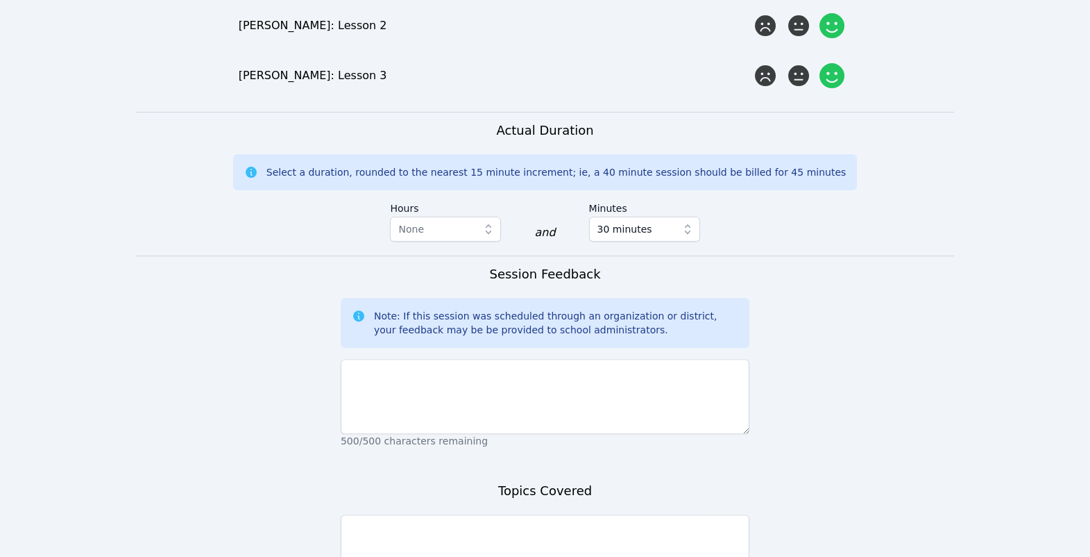
click at [0, 0] on input "radio" at bounding box center [0, 0] width 0 height 0
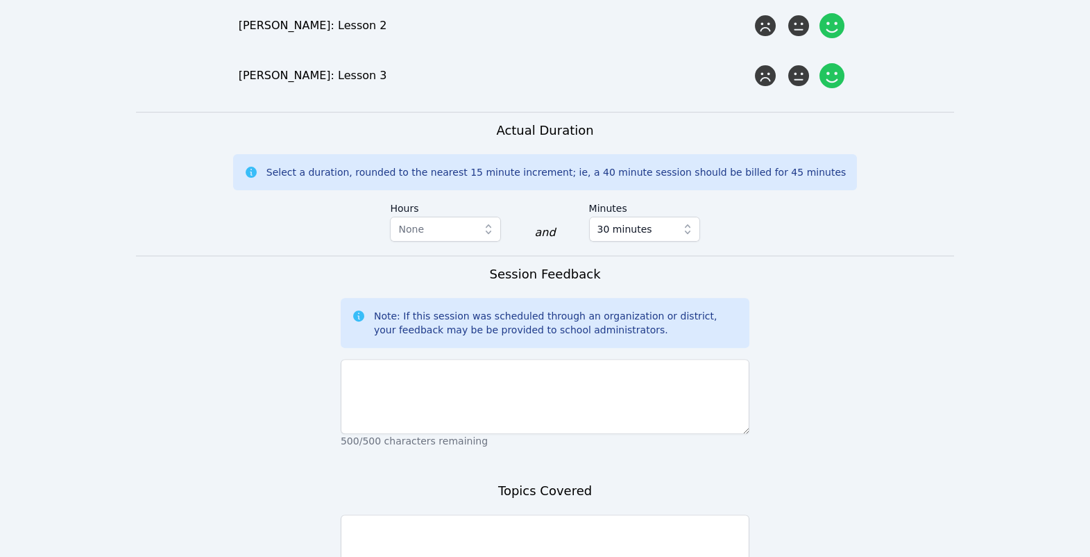
click at [0, 0] on input "radio" at bounding box center [0, 0] width 0 height 0
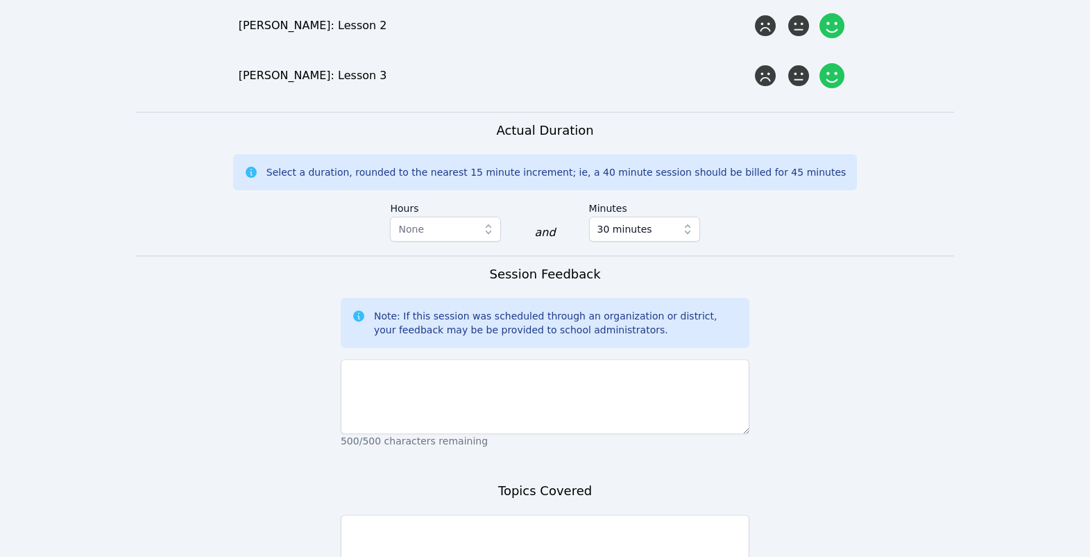
click at [0, 0] on input "radio" at bounding box center [0, 0] width 0 height 0
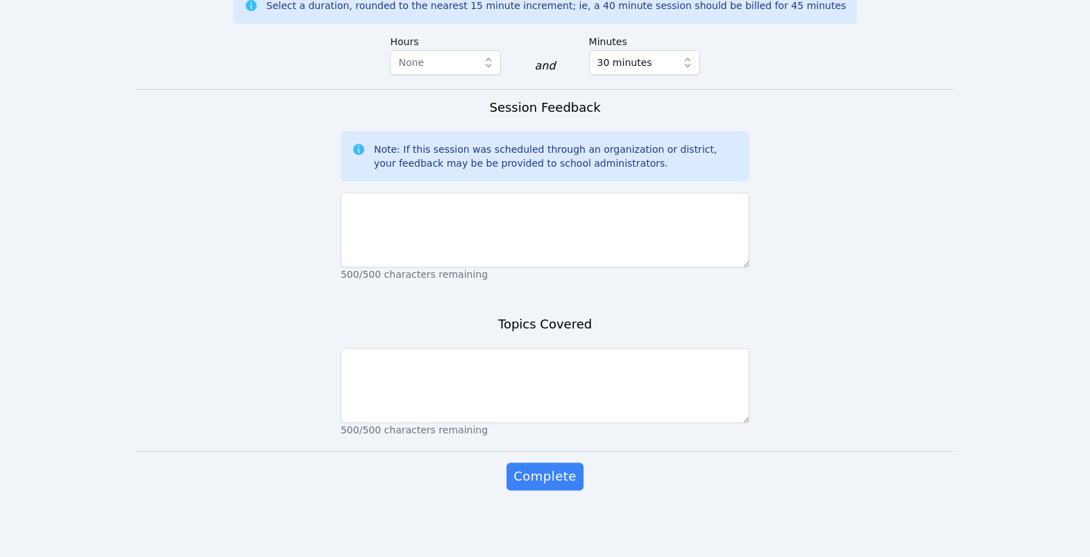
scroll to position [1973, 0]
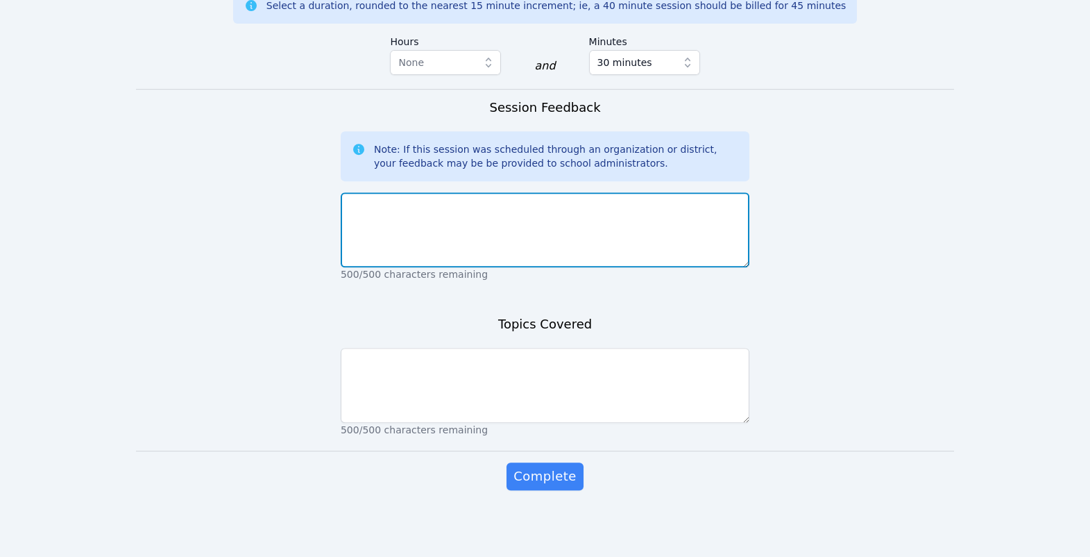
click at [668, 192] on textarea at bounding box center [545, 229] width 409 height 75
type textarea "X"
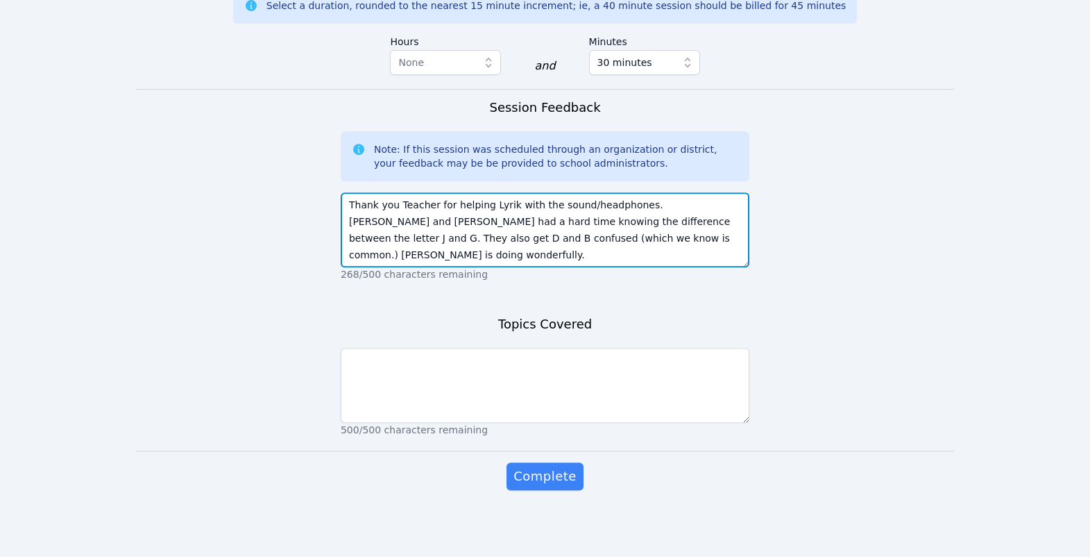
click at [734, 192] on textarea "Thank you Teacher for helping Lyrik with the sound/headphones. Lyrik and Adan h…" at bounding box center [545, 229] width 409 height 75
click at [731, 192] on textarea "Thank you Teacher for helping Lyrik with the sound/headphones. Lyrik and Adan h…" at bounding box center [545, 229] width 409 height 75
drag, startPoint x: 437, startPoint y: 192, endPoint x: 464, endPoint y: 185, distance: 27.8
click at [464, 192] on textarea "Thank you Teacher for helping Lyrik with the sound/headphones. Lyrik and Adan h…" at bounding box center [545, 229] width 409 height 75
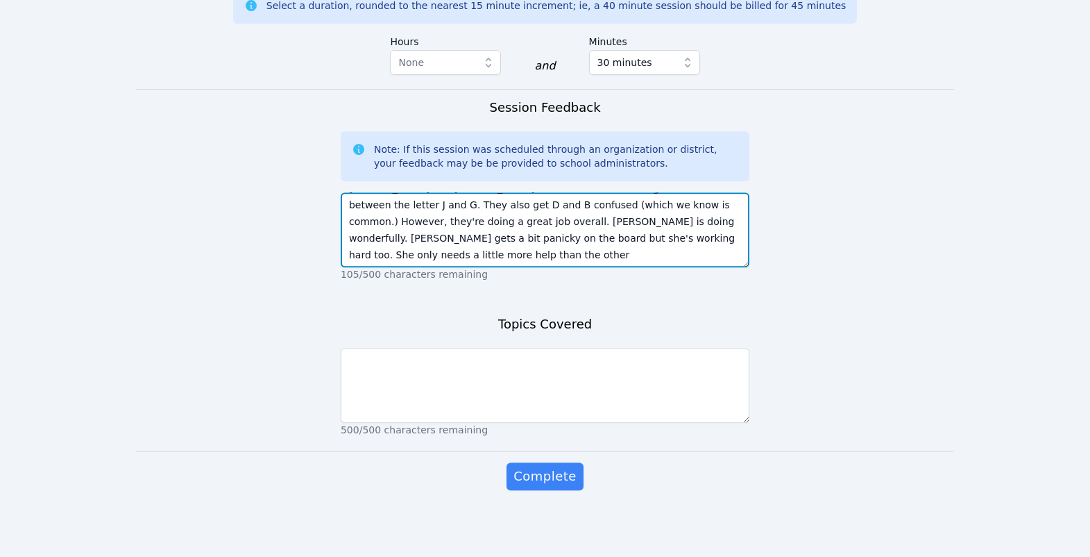
click at [606, 192] on textarea "Thank you Teacher for helping Lyrik with the sound/headphones. Lyrik and Adan h…" at bounding box center [545, 229] width 409 height 75
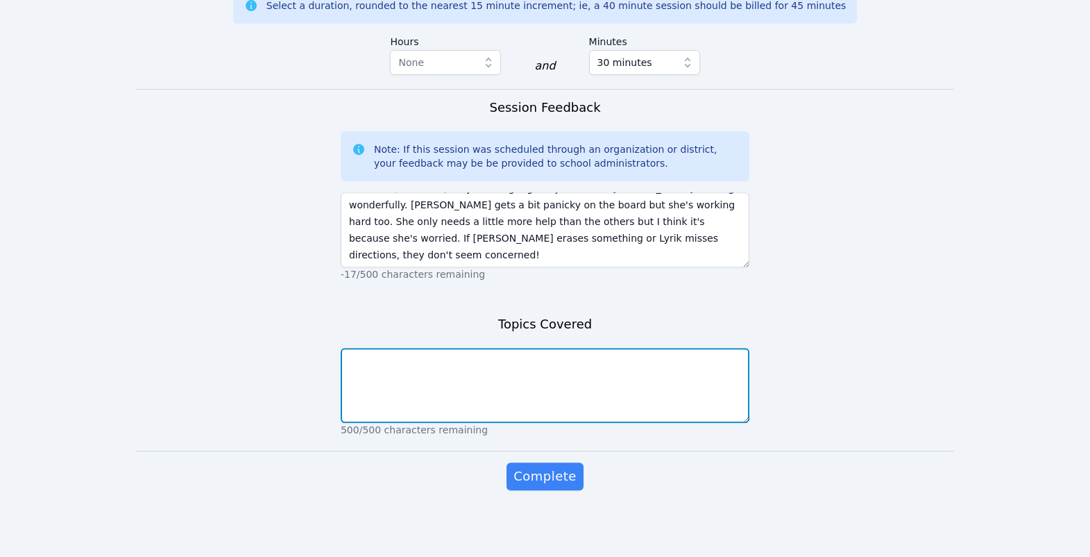
click at [646, 348] on textarea at bounding box center [545, 385] width 409 height 75
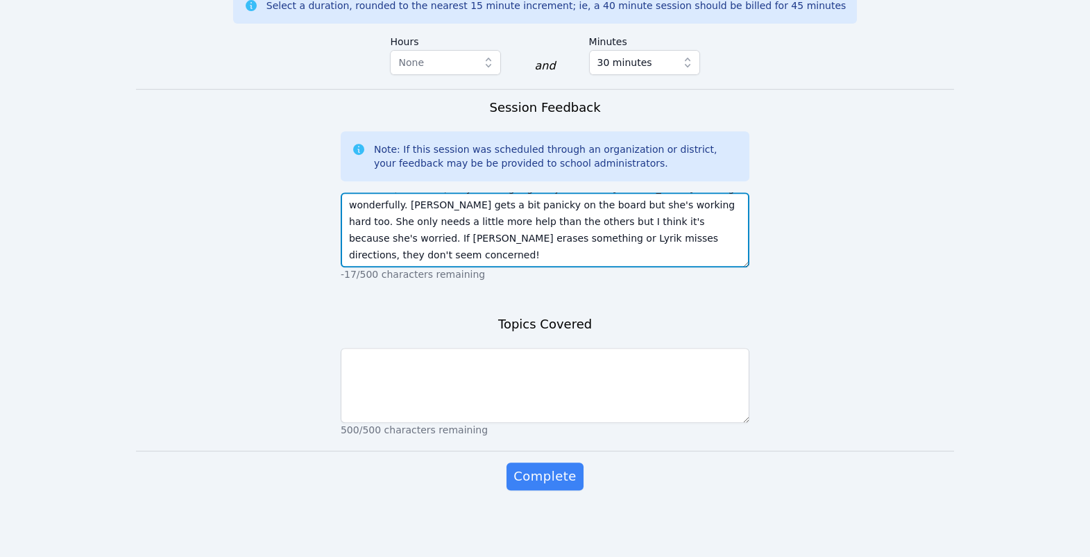
click at [523, 192] on textarea "Thank you Teacher for helping Lyrik with the sound/headphones. Lyrik and Adan h…" at bounding box center [545, 229] width 409 height 75
type textarea "Thank you Teacher for helping Lyrik with the sound/headphones. Lyrik and Adan h…"
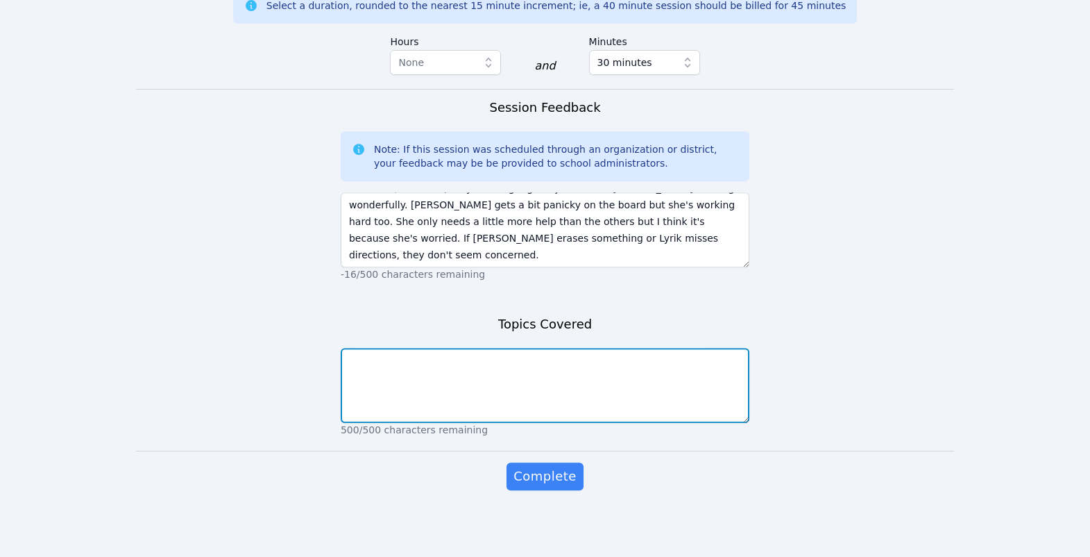
click at [492, 360] on textarea at bounding box center [545, 385] width 409 height 75
click at [410, 348] on textarea "We began page 34 Phonics" at bounding box center [545, 385] width 409 height 75
click at [523, 348] on textarea "We began on page 34 Phonics" at bounding box center [545, 385] width 409 height 75
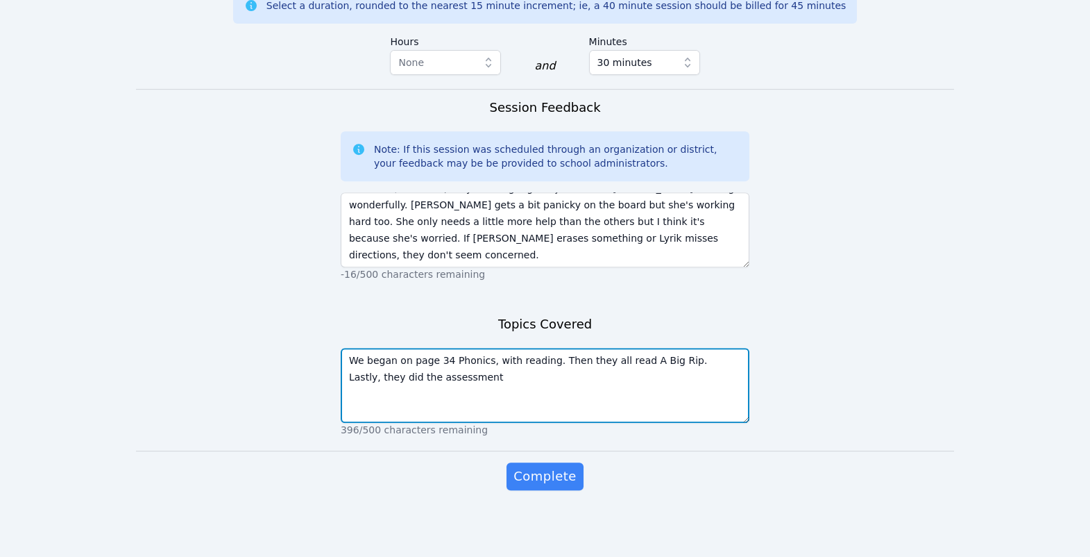
click at [478, 348] on textarea "We began on page 34 Phonics, with reading. Then they all read A Big Rip. Lastly…" at bounding box center [545, 385] width 409 height 75
click at [696, 348] on textarea "We began on page 34 Phonics, with reading. Then they all read A Big Rip. Lastly…" at bounding box center [545, 385] width 409 height 75
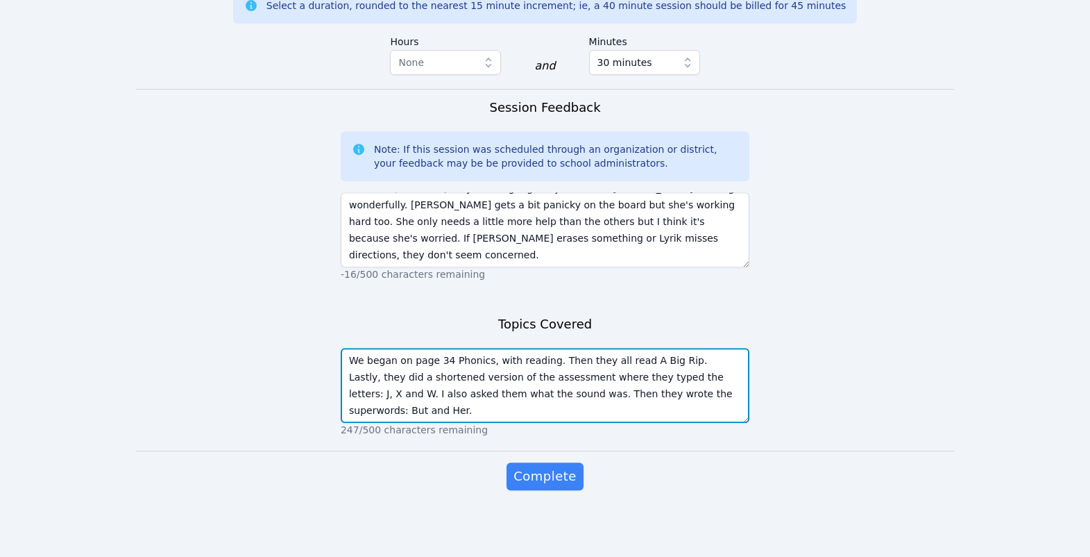
scroll to position [12, 0]
click at [707, 363] on textarea "We began on page 34 Phonics, with reading. Then they all read A Big Rip. Lastly…" at bounding box center [545, 385] width 409 height 75
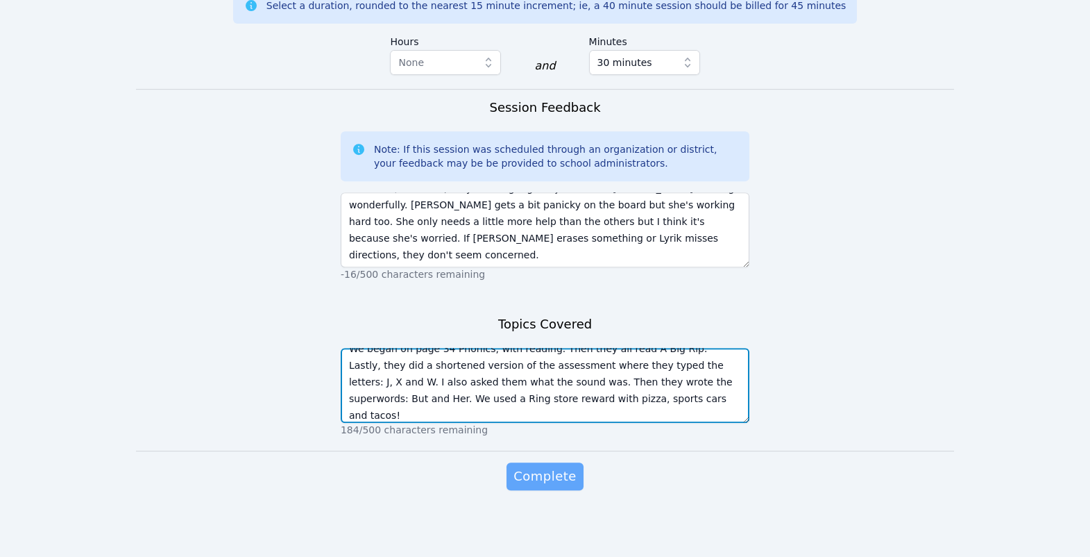
type textarea "We began on page 34 Phonics, with reading. Then they all read A Big Rip. Lastly…"
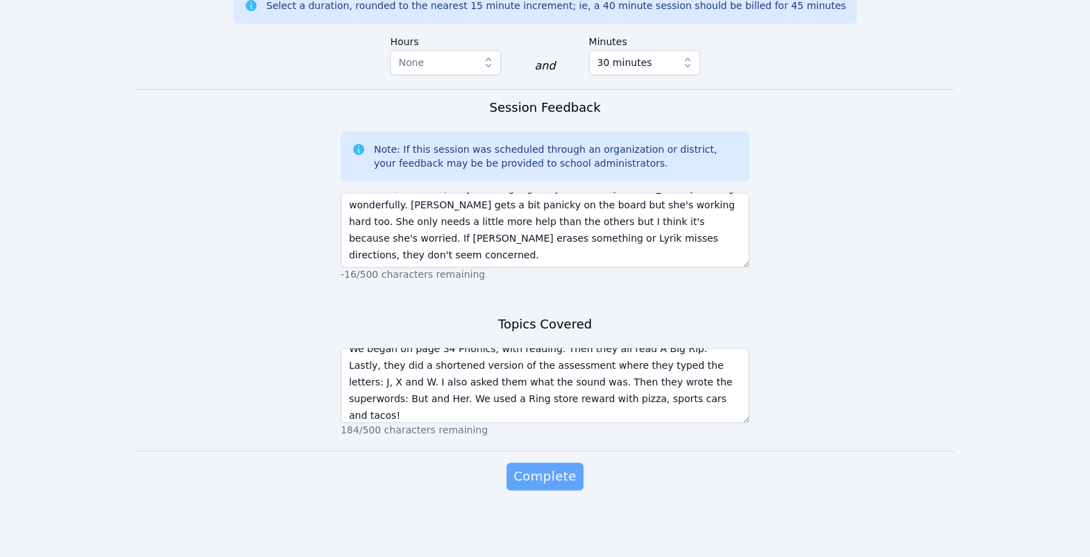
click at [562, 466] on span "Complete" at bounding box center [545, 475] width 62 height 19
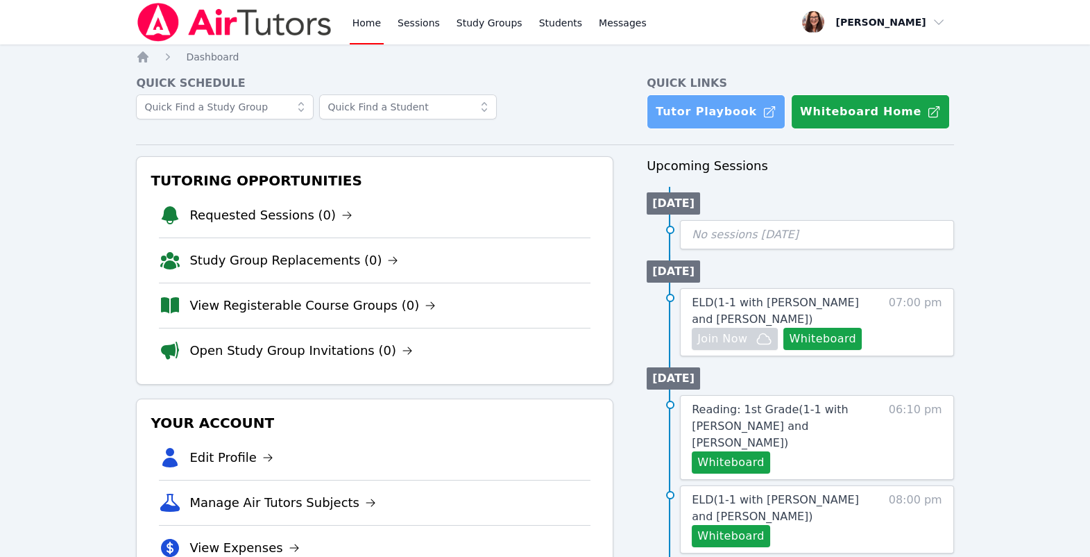
click at [728, 129] on link "Tutor Playbook" at bounding box center [716, 111] width 139 height 35
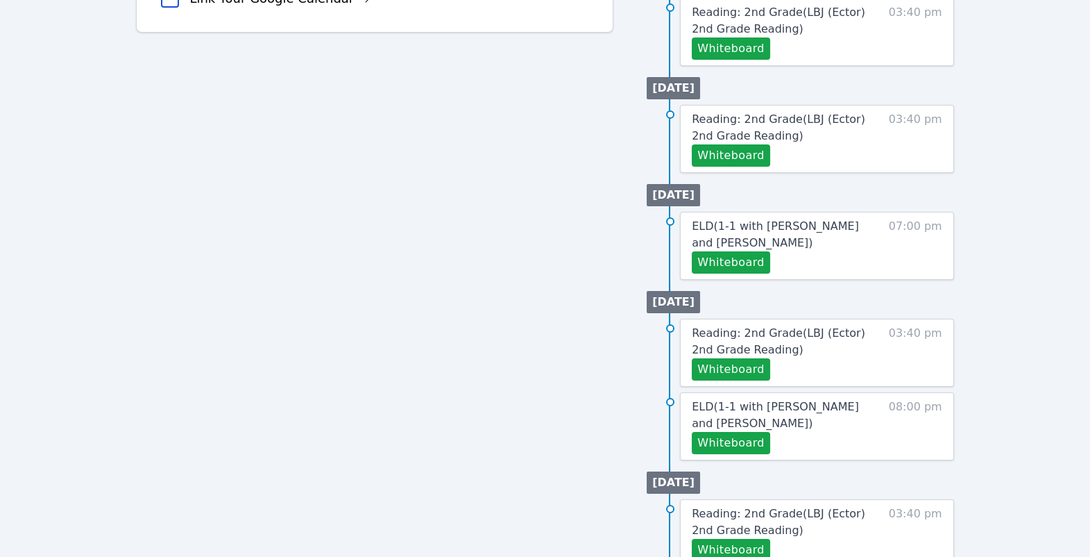
scroll to position [599, 0]
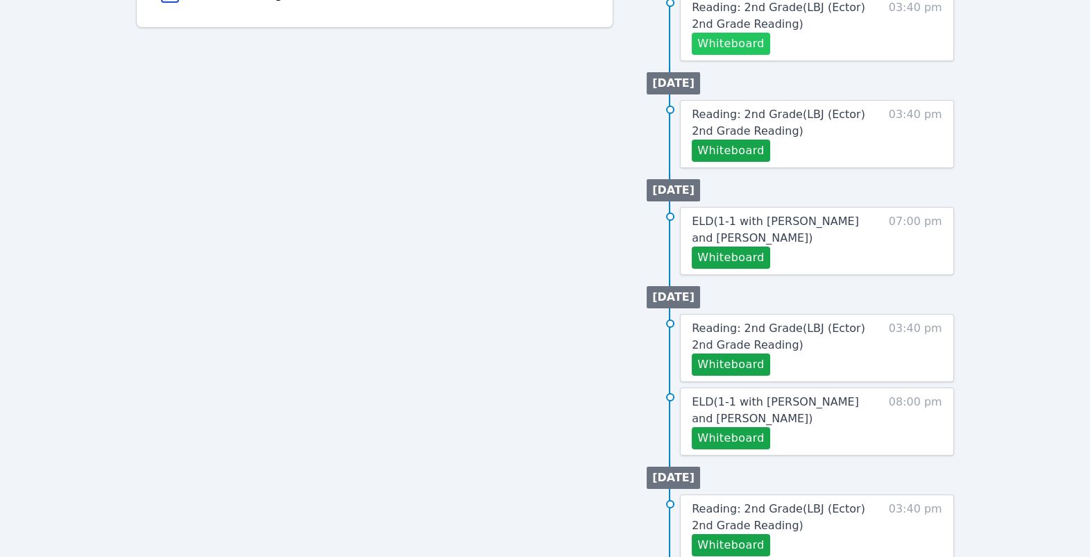
click at [769, 55] on button "Whiteboard" at bounding box center [731, 44] width 78 height 22
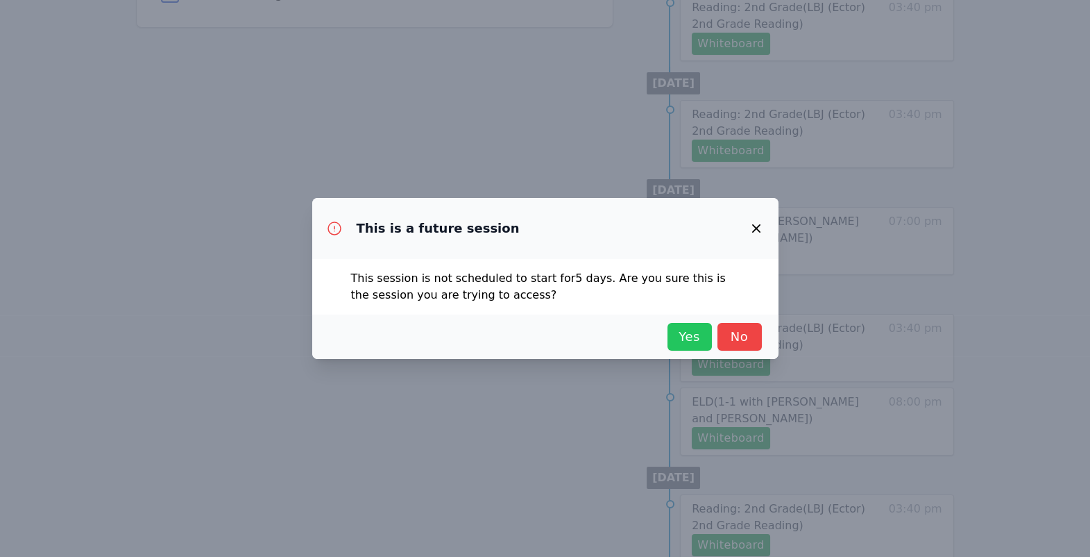
click at [705, 346] on span "Yes" at bounding box center [690, 336] width 31 height 19
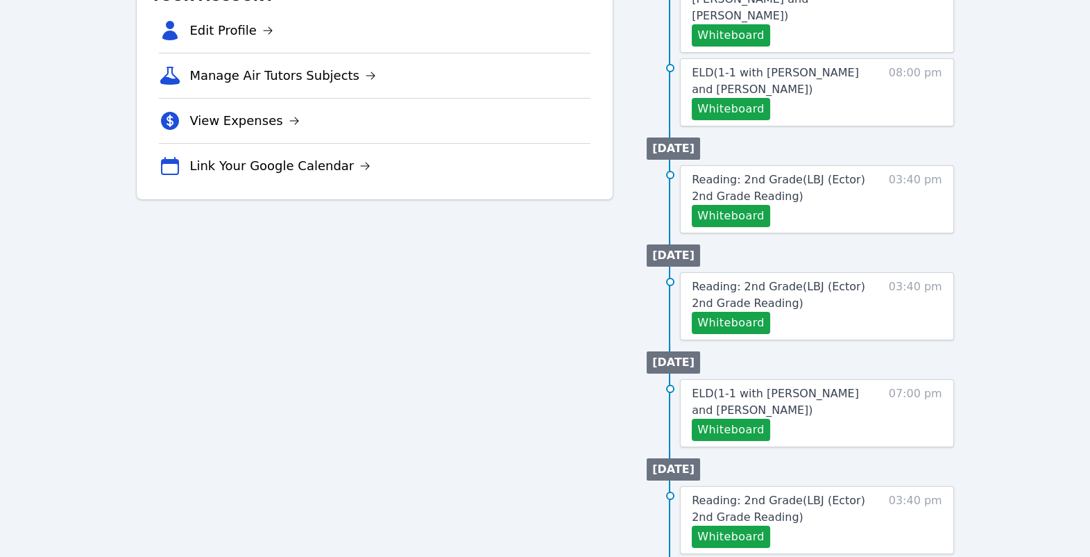
scroll to position [428, 0]
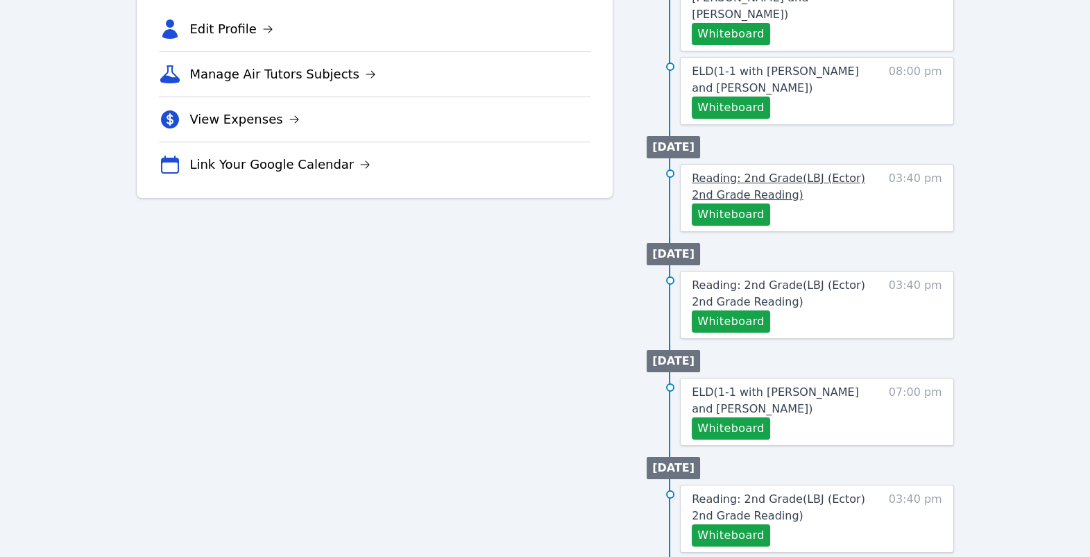
click at [746, 201] on span "Reading: 2nd Grade ( LBJ (Ector) 2nd Grade Reading )" at bounding box center [779, 186] width 174 height 30
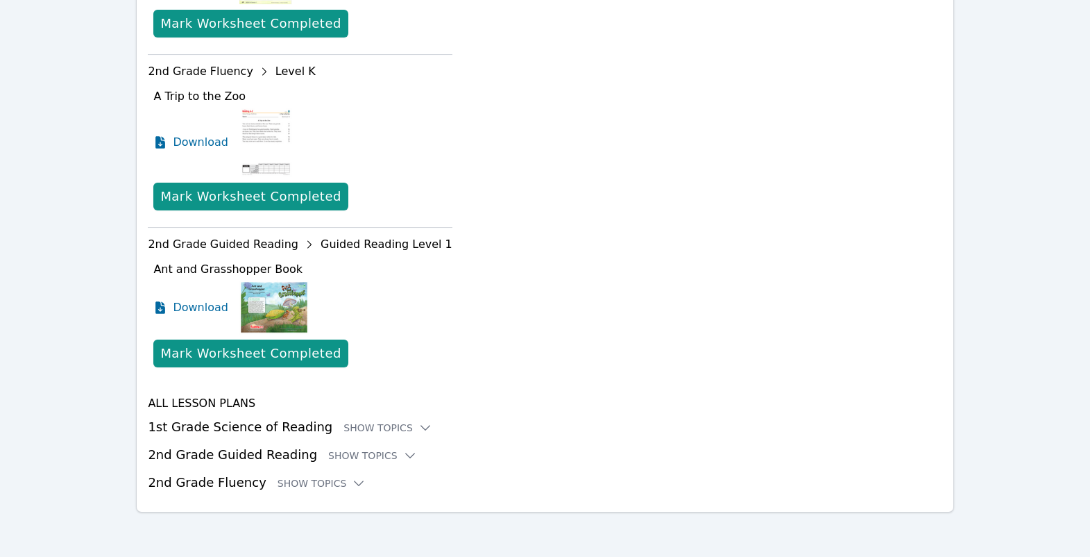
scroll to position [1011, 0]
click at [432, 435] on div "Show Topics" at bounding box center [388, 428] width 89 height 14
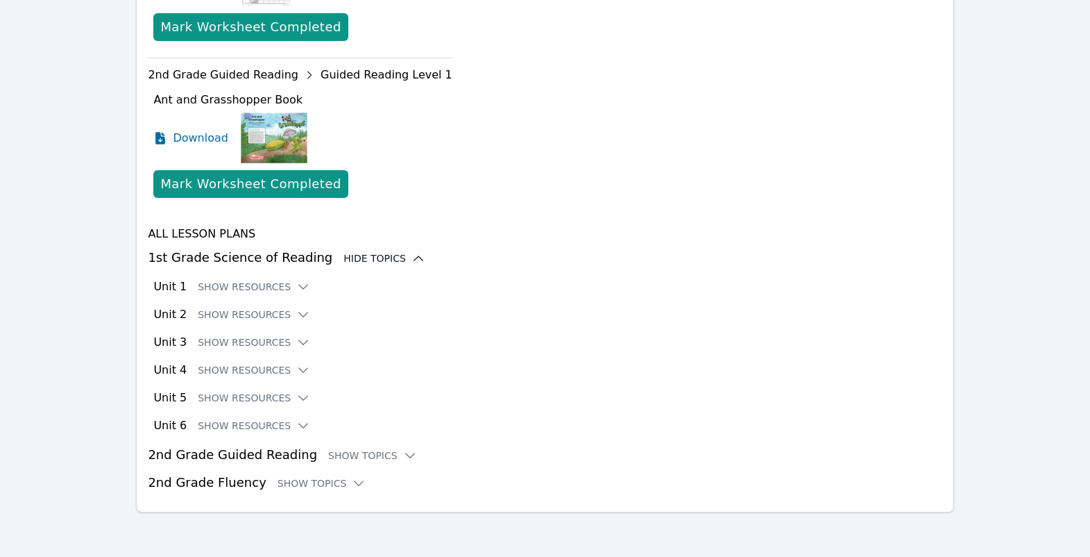
scroll to position [1188, 0]
click at [310, 377] on button "Show Resources" at bounding box center [254, 370] width 112 height 14
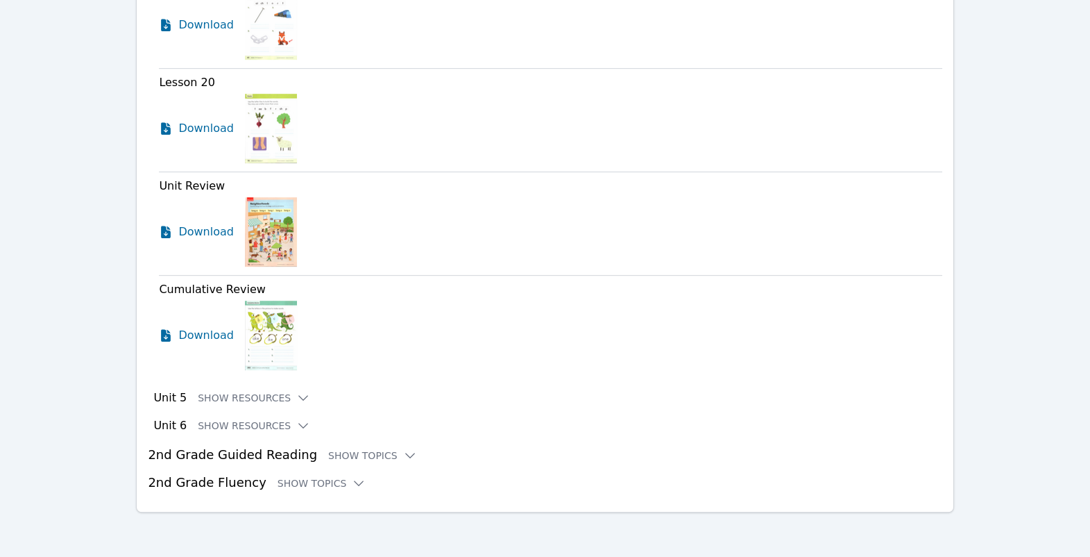
scroll to position [1709, 0]
